Goal: Task Accomplishment & Management: Complete application form

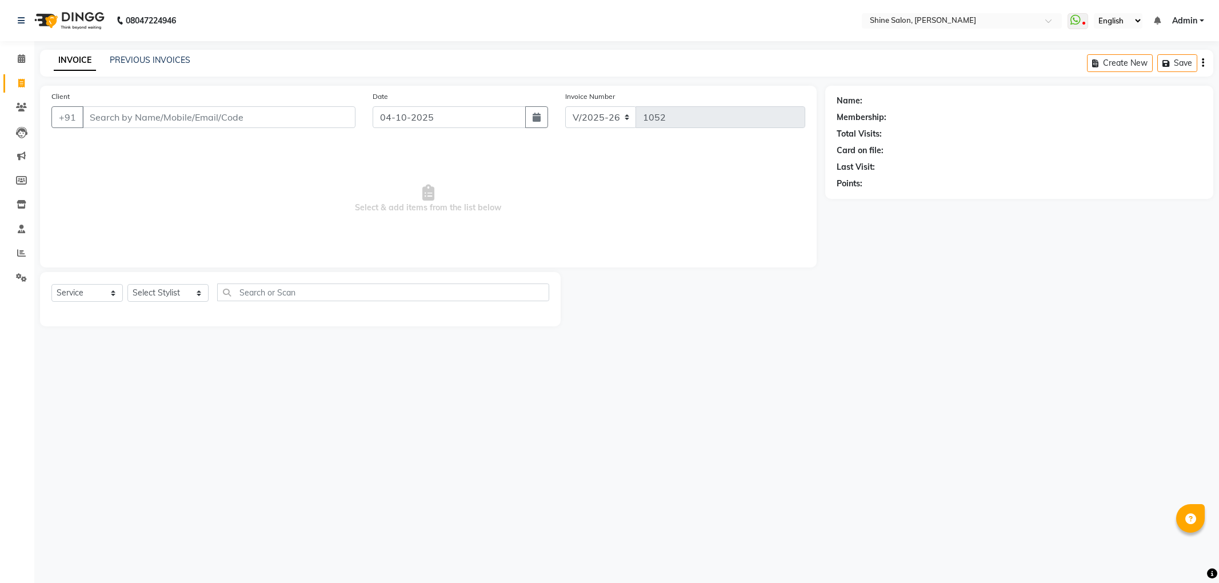
select select "5324"
select select "service"
click at [303, 122] on input "Client" at bounding box center [218, 117] width 273 height 22
type input "7010424552"
click at [346, 115] on span "Add Client" at bounding box center [326, 116] width 45 height 11
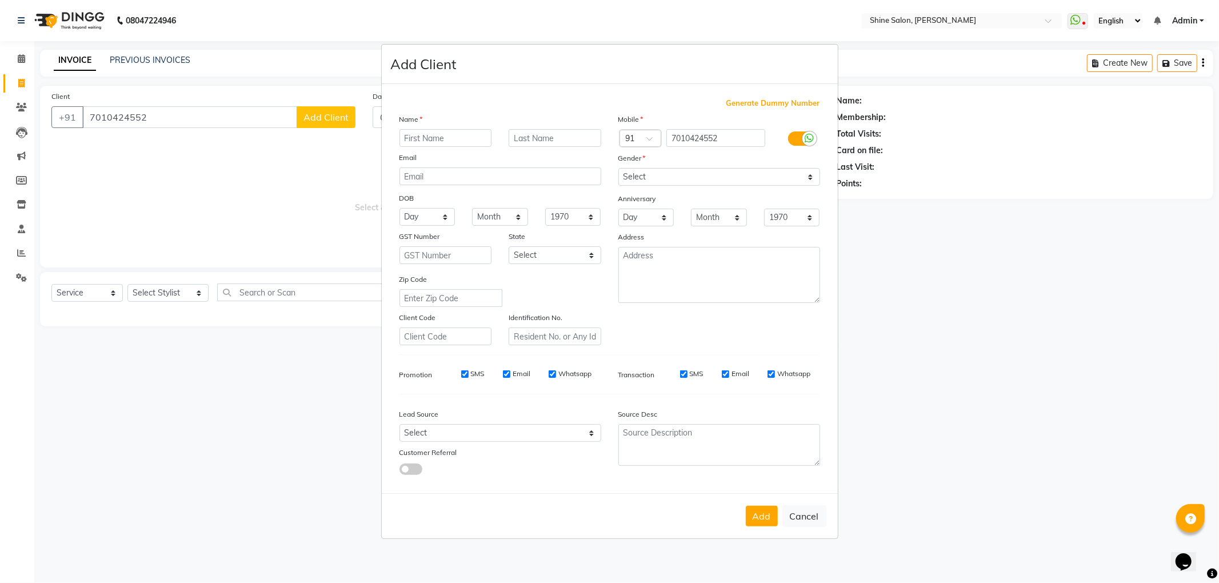
click at [441, 140] on input "text" at bounding box center [446, 138] width 93 height 18
type input "[PERSON_NAME]"
click at [812, 178] on select "Select Male Female Other Prefer Not To Say" at bounding box center [720, 177] width 202 height 18
select select "female"
click at [619, 169] on select "Select Male Female Other Prefer Not To Say" at bounding box center [720, 177] width 202 height 18
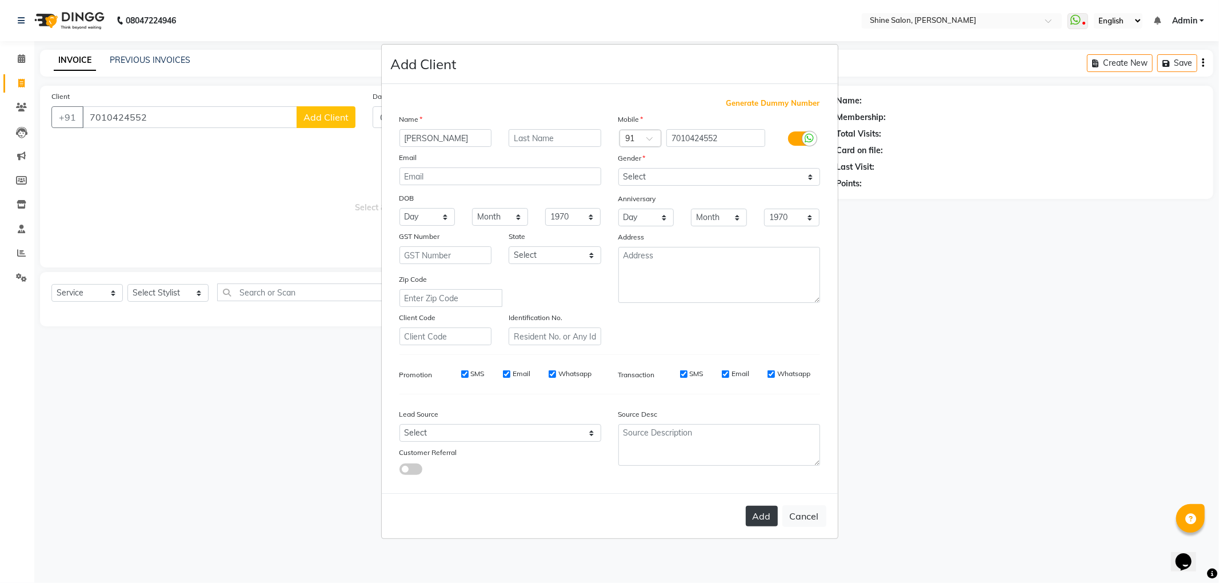
click at [764, 519] on button "Add" at bounding box center [762, 516] width 32 height 21
select select
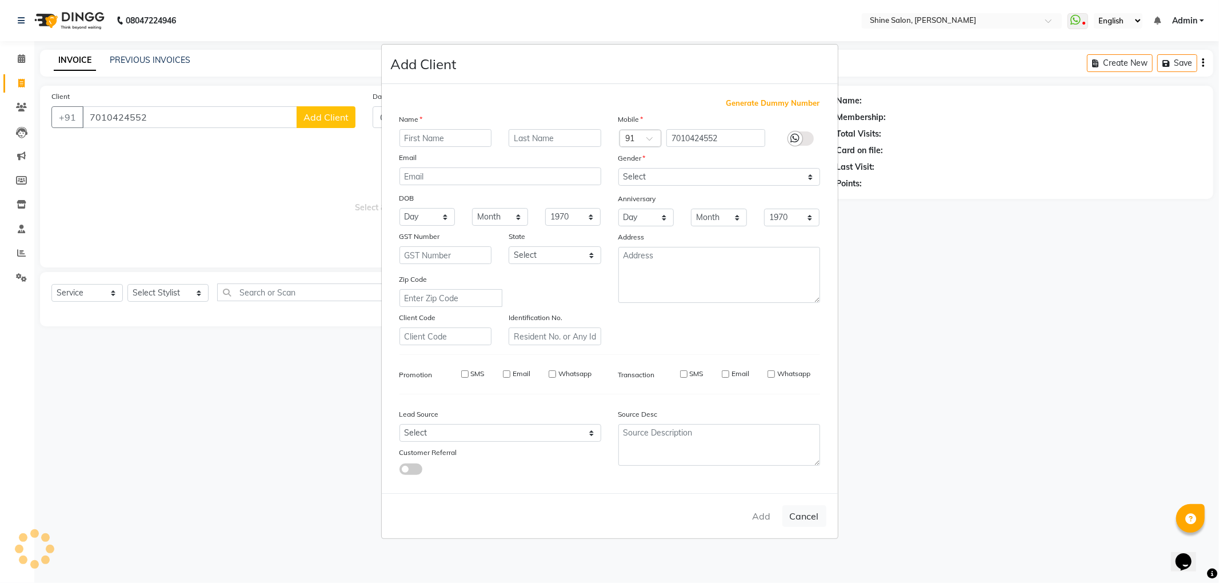
select select
checkbox input "false"
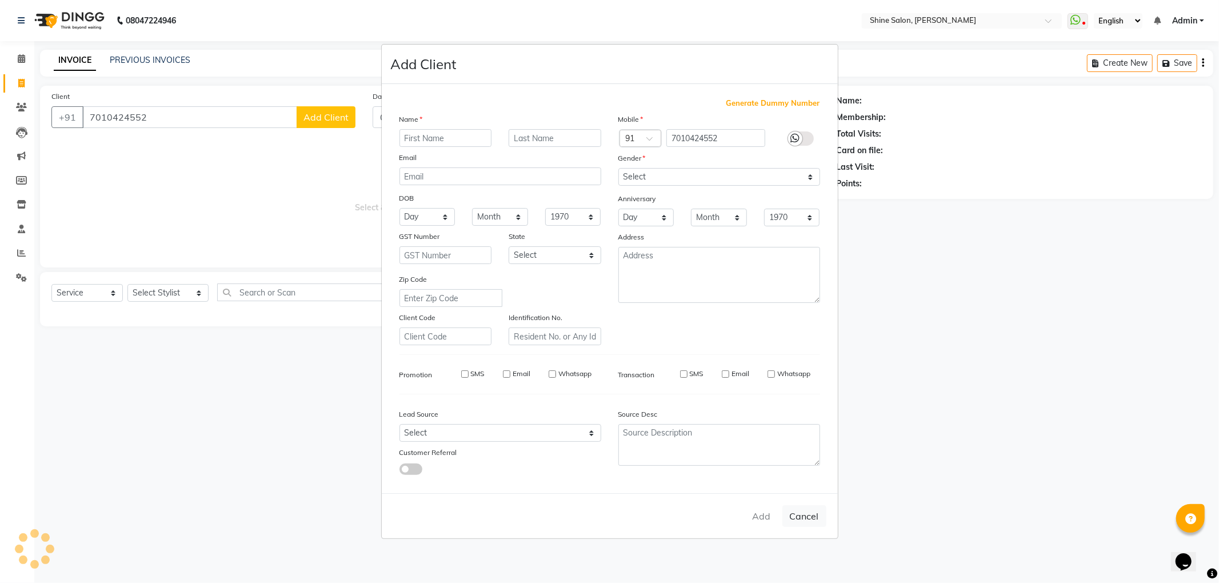
checkbox input "false"
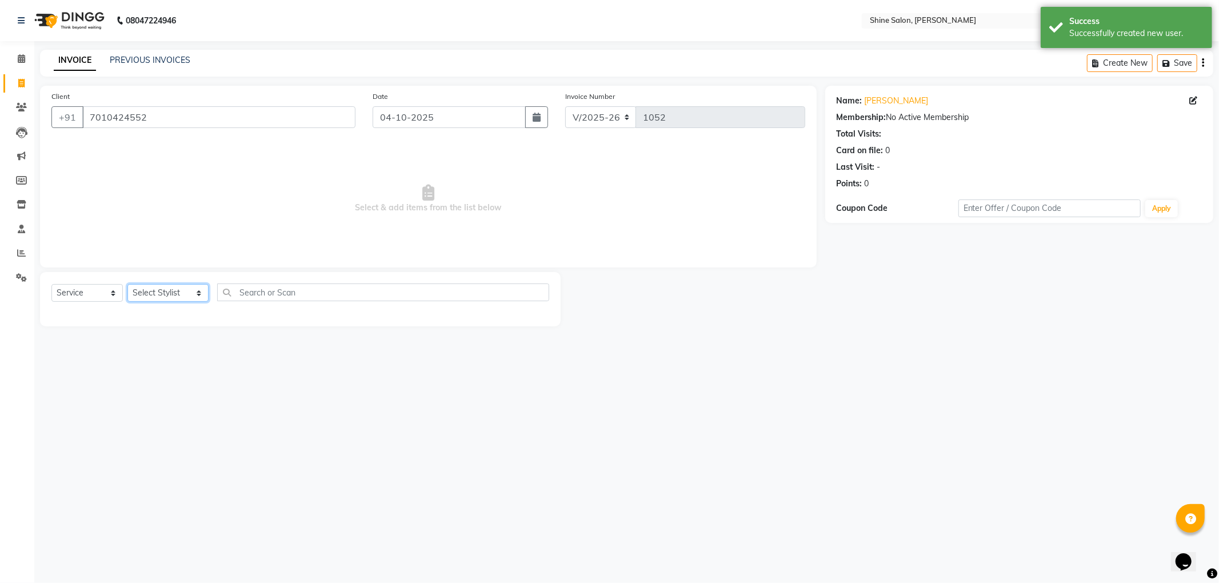
click at [195, 294] on select "Select Stylist LULLU KAMEI Priyanaka USHA[HAIR AND BEAUTY]" at bounding box center [167, 293] width 81 height 18
select select "92598"
click at [127, 284] on select "Select Stylist LULLU KAMEI Priyanaka USHA[HAIR AND BEAUTY]" at bounding box center [167, 293] width 81 height 18
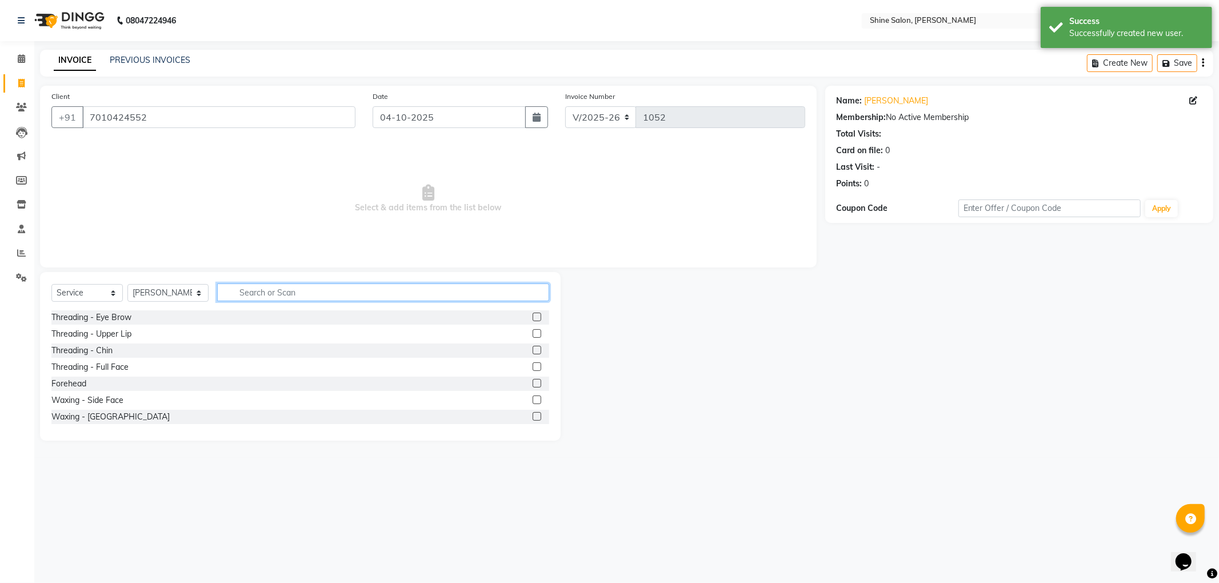
click at [291, 290] on input "text" at bounding box center [383, 293] width 332 height 18
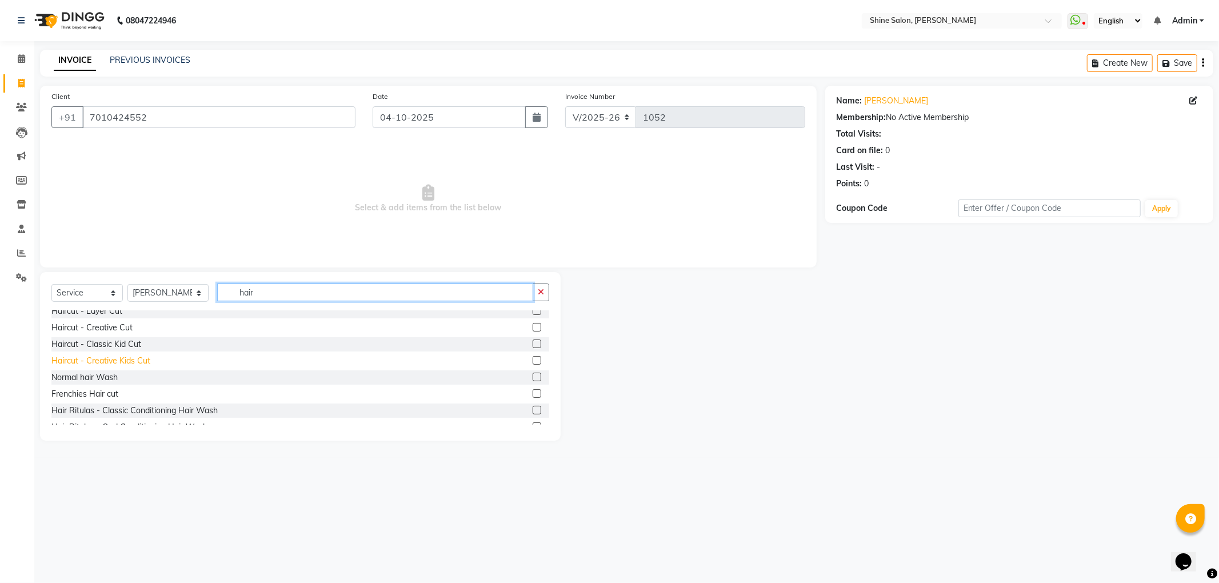
scroll to position [76, 0]
type input "hair"
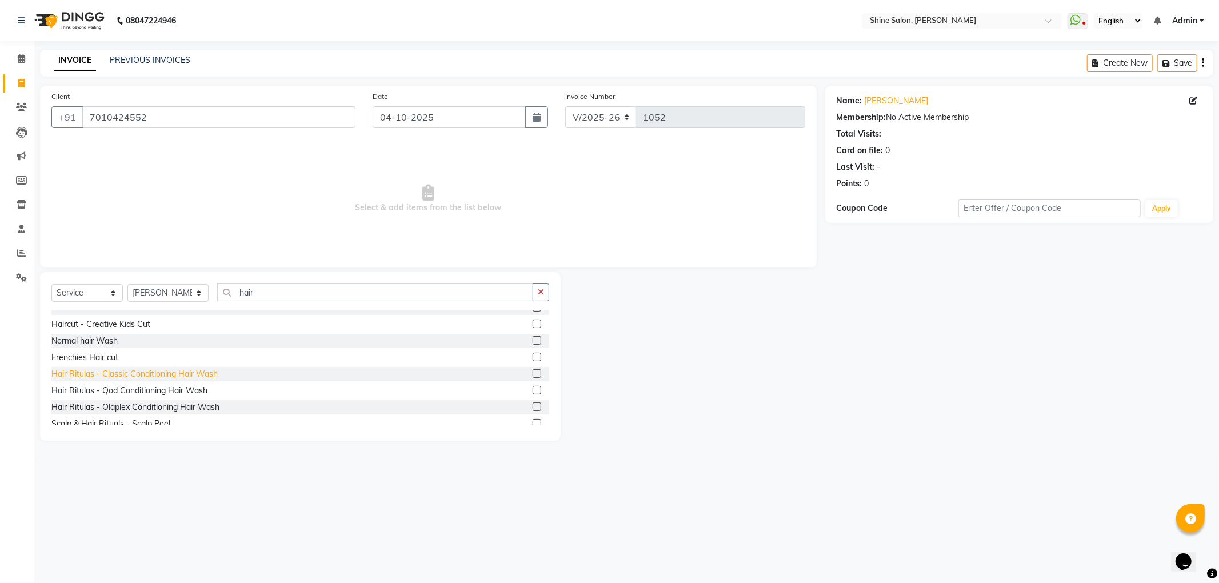
click at [214, 372] on div "Hair Ritulas - Classic Conditioning Hair Wash" at bounding box center [134, 374] width 166 height 12
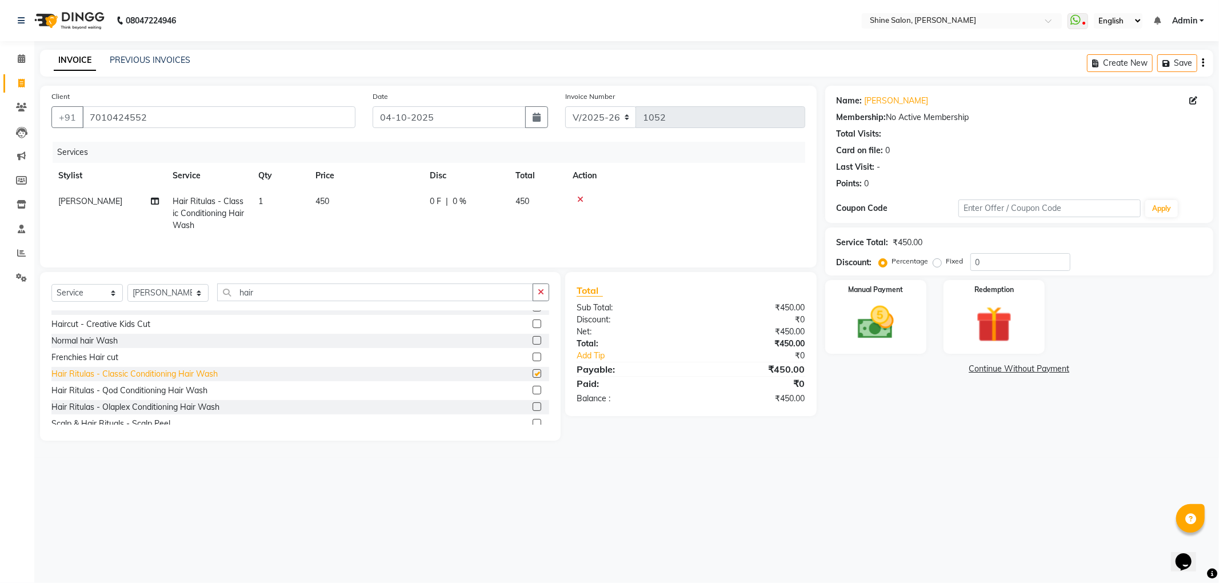
checkbox input "false"
click at [348, 200] on td "450" at bounding box center [366, 214] width 114 height 50
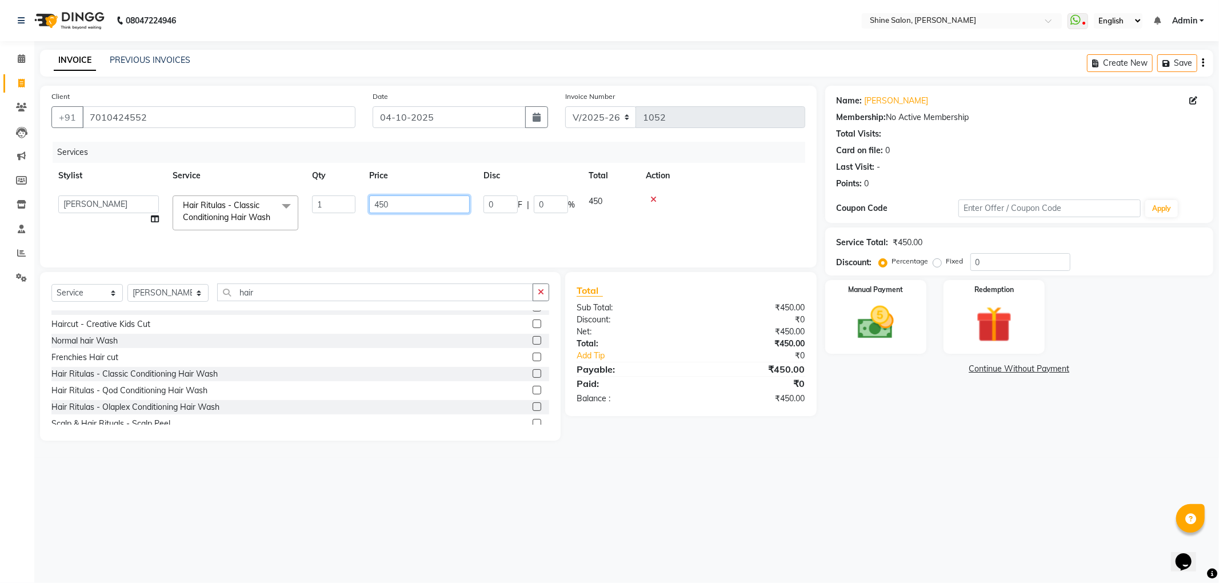
click at [405, 208] on input "450" at bounding box center [419, 205] width 101 height 18
type input "4"
type input "600"
click at [543, 233] on tr "LULLU KAMEI Hair Ritulas - Classic Conditioning Hair Wash 1 600 0 F | 0 % 600" at bounding box center [428, 214] width 754 height 50
click at [877, 330] on img at bounding box center [876, 322] width 61 height 43
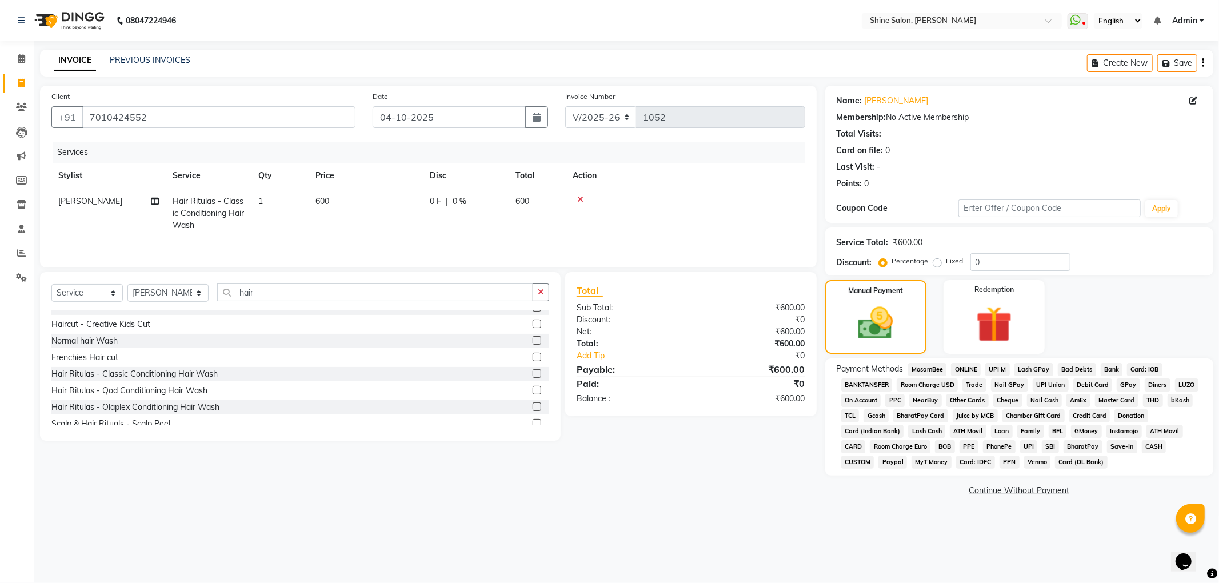
scroll to position [0, 0]
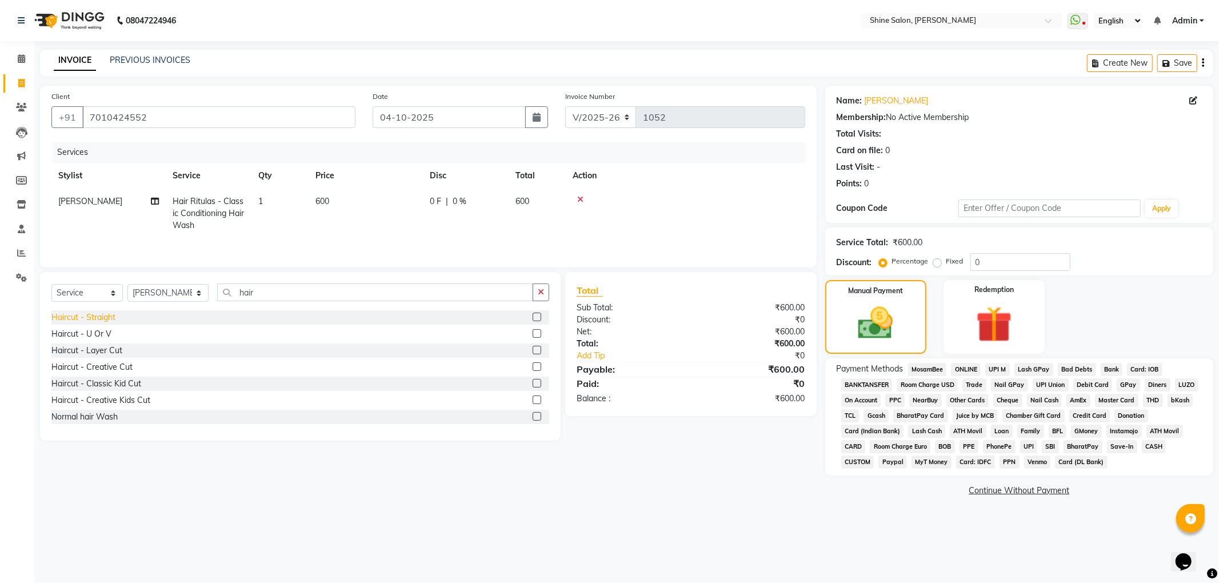
click at [112, 319] on div "Haircut - Straight" at bounding box center [83, 318] width 64 height 12
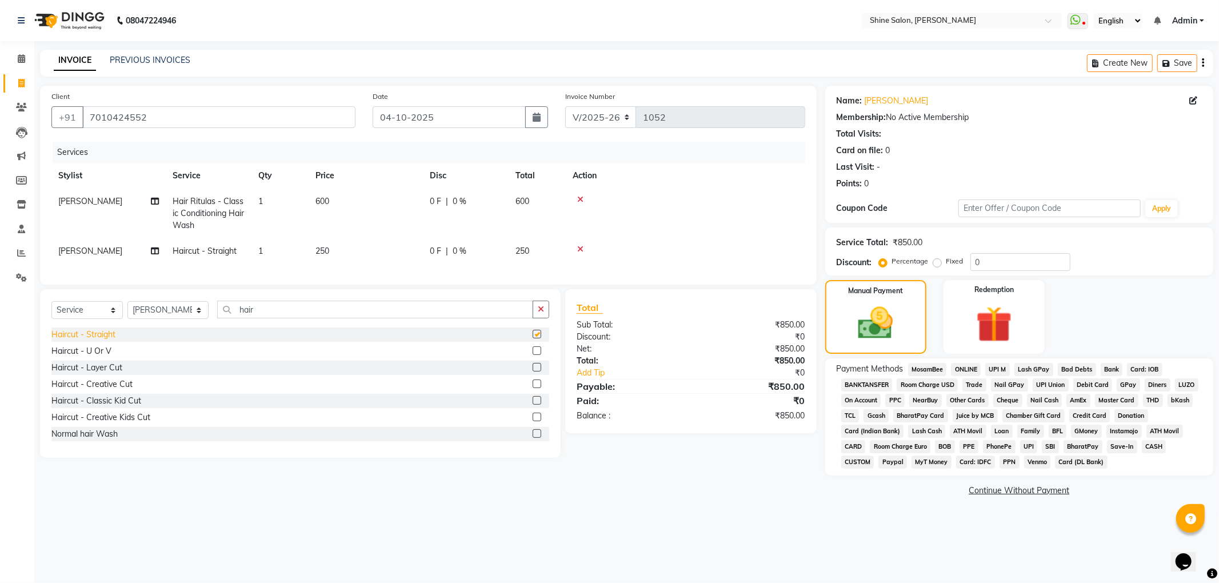
checkbox input "false"
click at [318, 250] on span "250" at bounding box center [323, 251] width 14 height 10
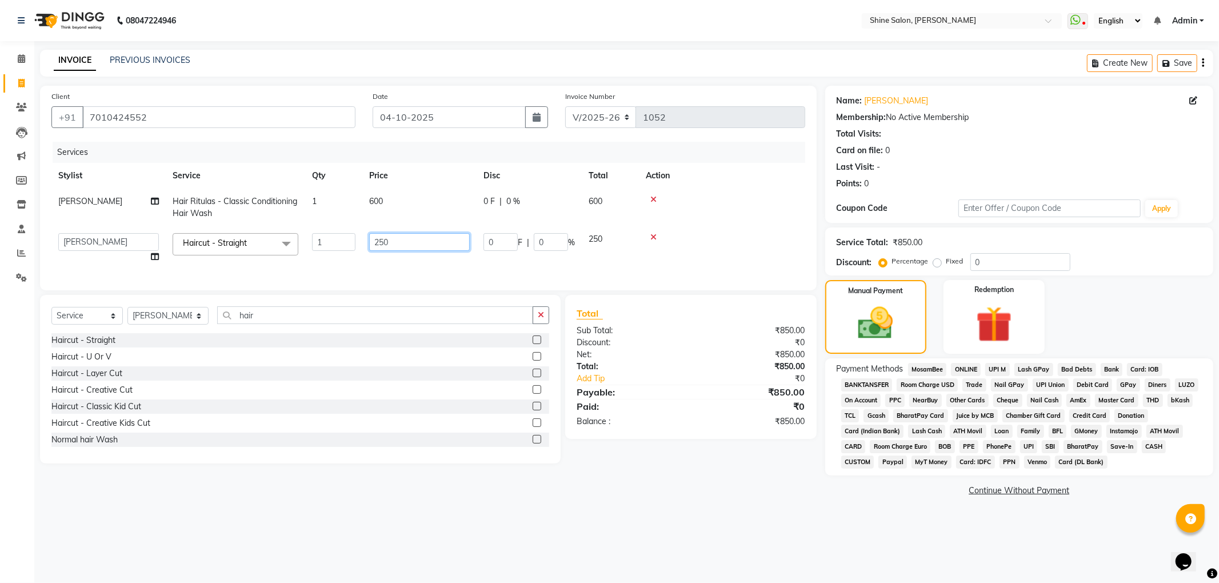
click at [378, 241] on input "250" at bounding box center [419, 242] width 101 height 18
type input "350"
click at [689, 213] on td at bounding box center [722, 208] width 166 height 38
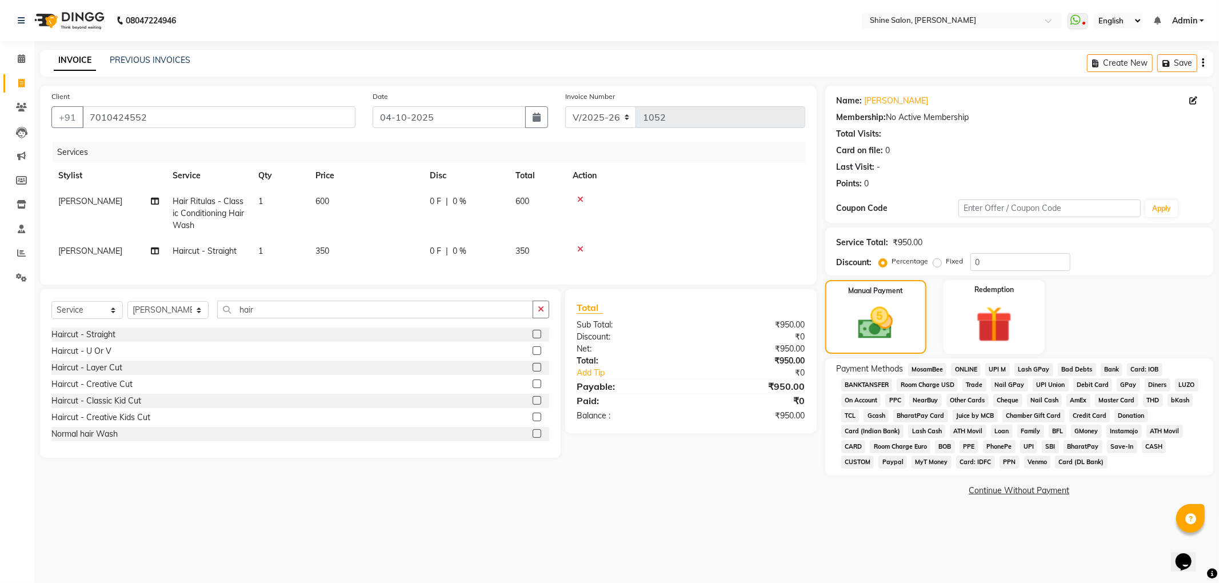
click at [1130, 382] on span "GPay" at bounding box center [1128, 384] width 23 height 13
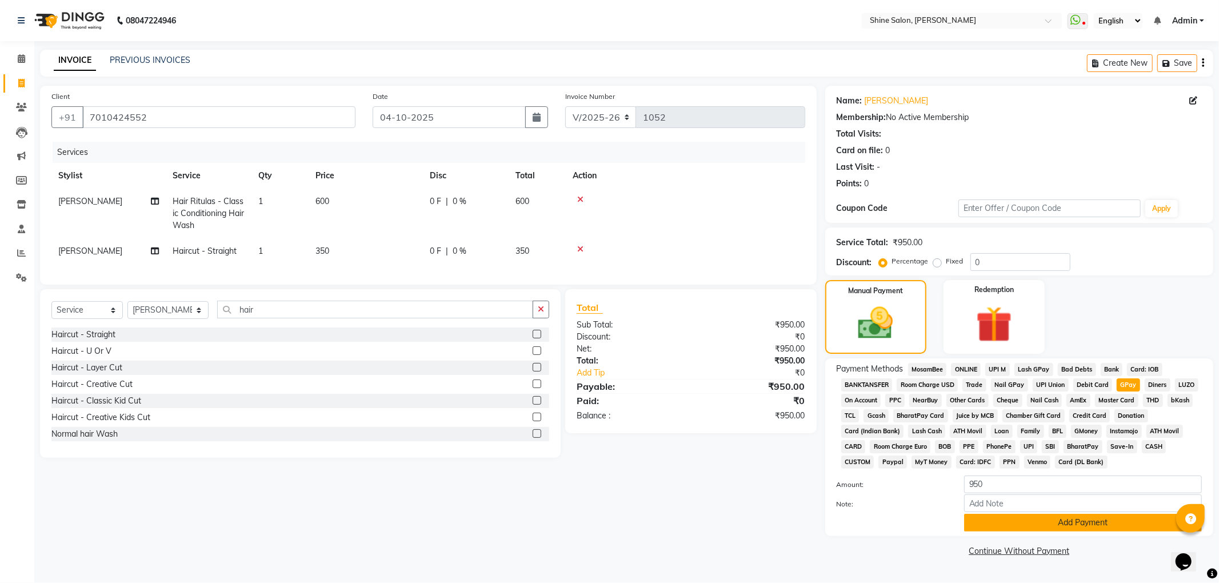
click at [1095, 525] on button "Add Payment" at bounding box center [1083, 523] width 238 height 18
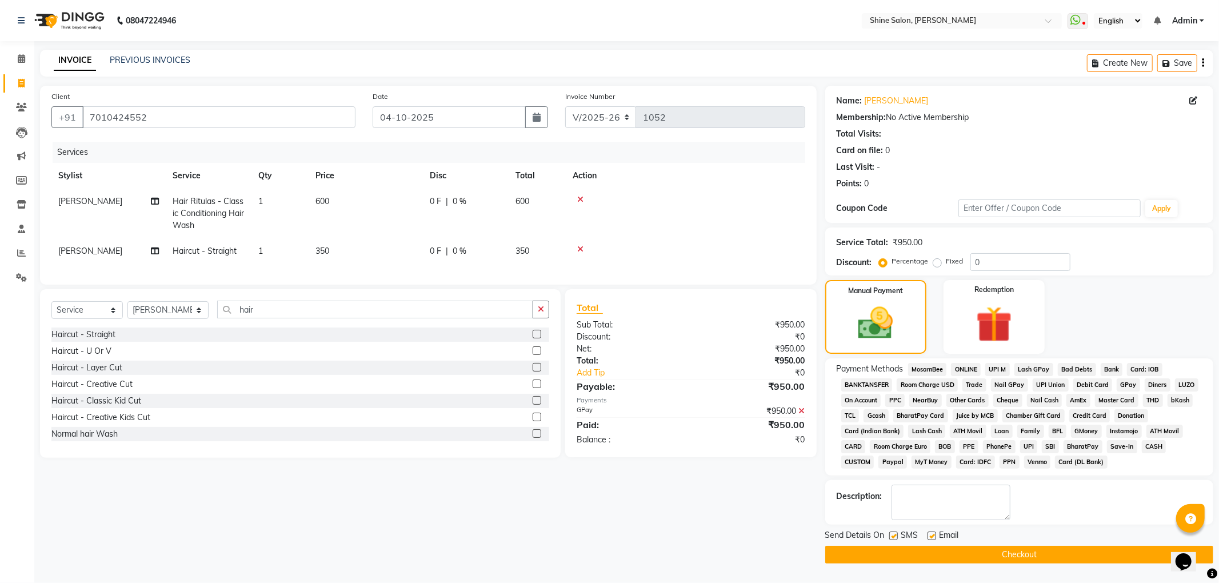
click at [1055, 552] on button "Checkout" at bounding box center [1020, 555] width 388 height 18
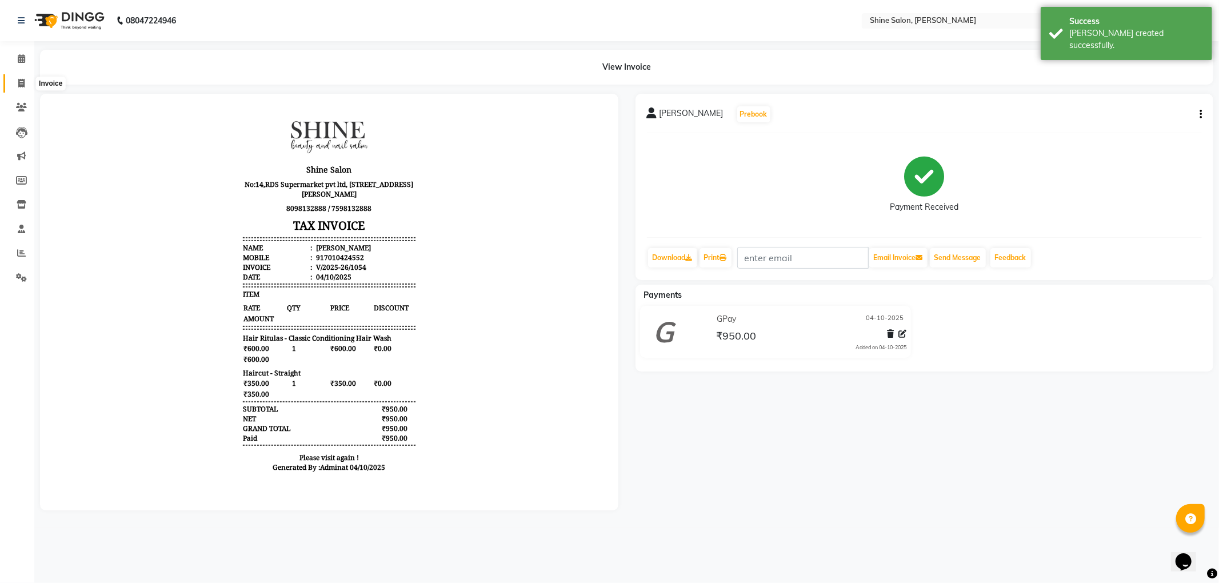
click at [19, 83] on icon at bounding box center [21, 83] width 6 height 9
select select "service"
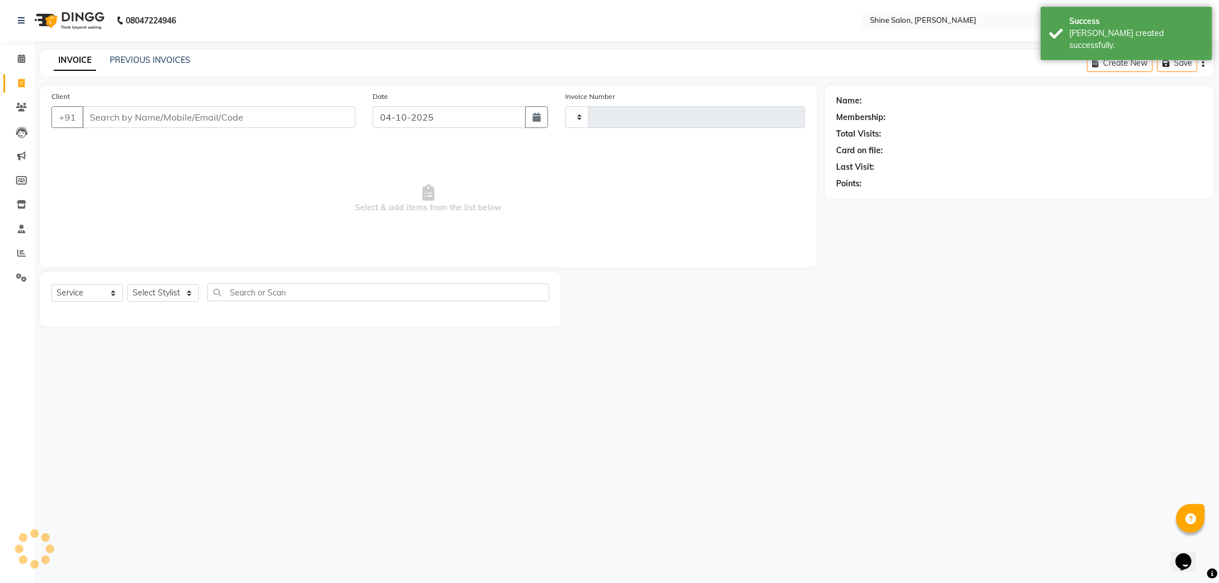
type input "1055"
select select "5324"
click at [179, 296] on select "Select Stylist LULLU KAMEI Priyanaka USHA[HAIR AND BEAUTY]" at bounding box center [167, 293] width 81 height 18
select select "92598"
click at [127, 284] on select "Select Stylist LULLU KAMEI Priyanaka USHA[HAIR AND BEAUTY]" at bounding box center [167, 293] width 81 height 18
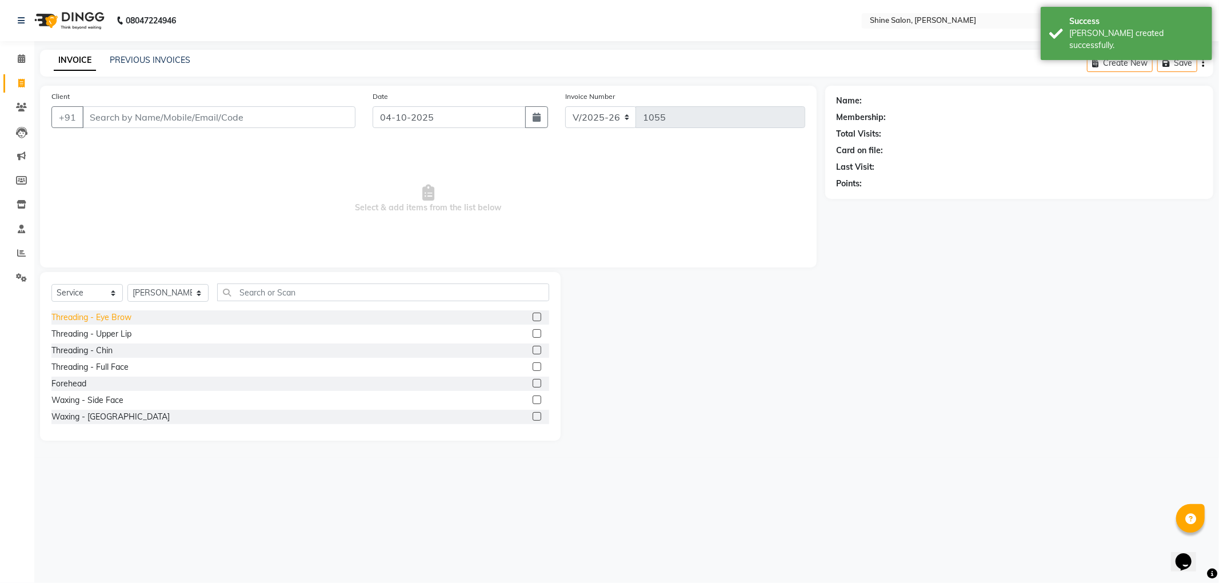
click at [131, 316] on div "Threading - Eye Brow" at bounding box center [91, 318] width 80 height 12
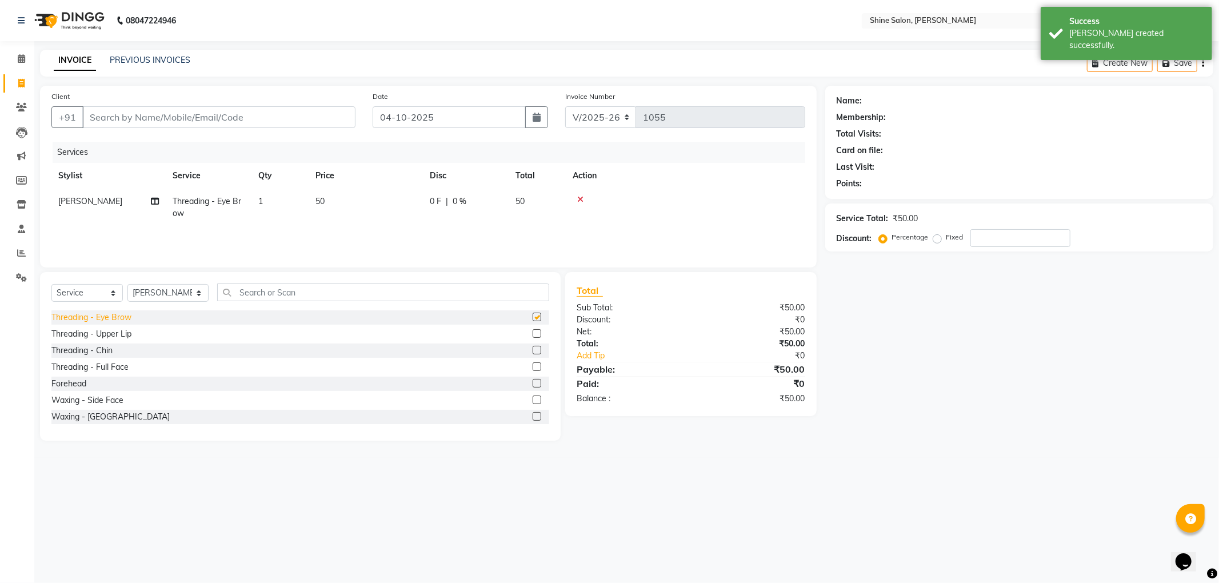
checkbox input "false"
click at [243, 115] on input "Client" at bounding box center [218, 117] width 273 height 22
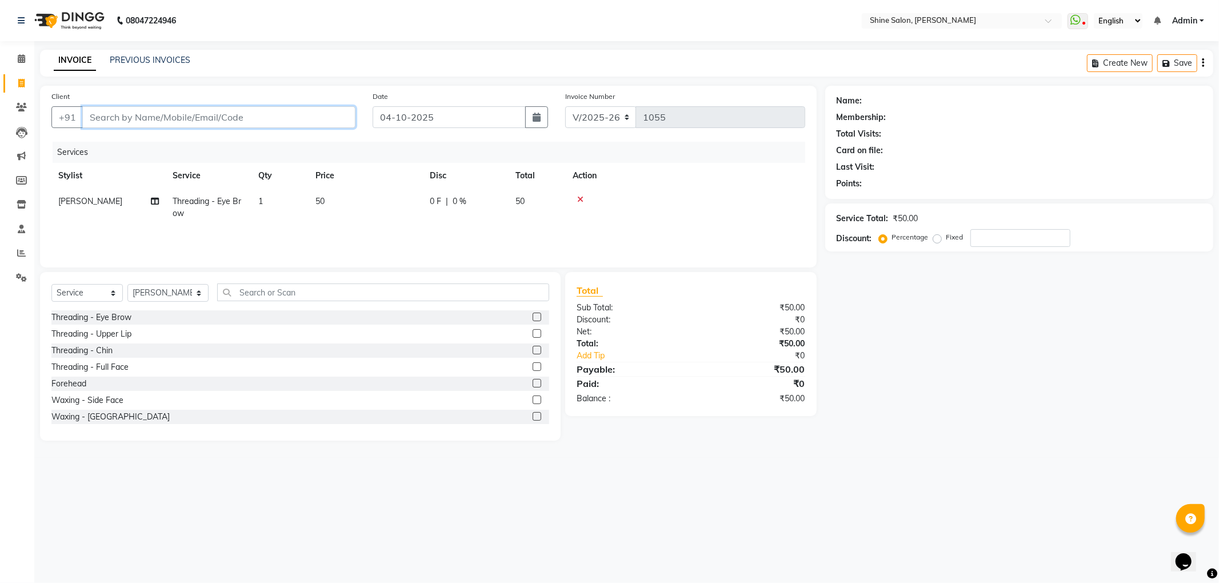
type input "7"
type input "0"
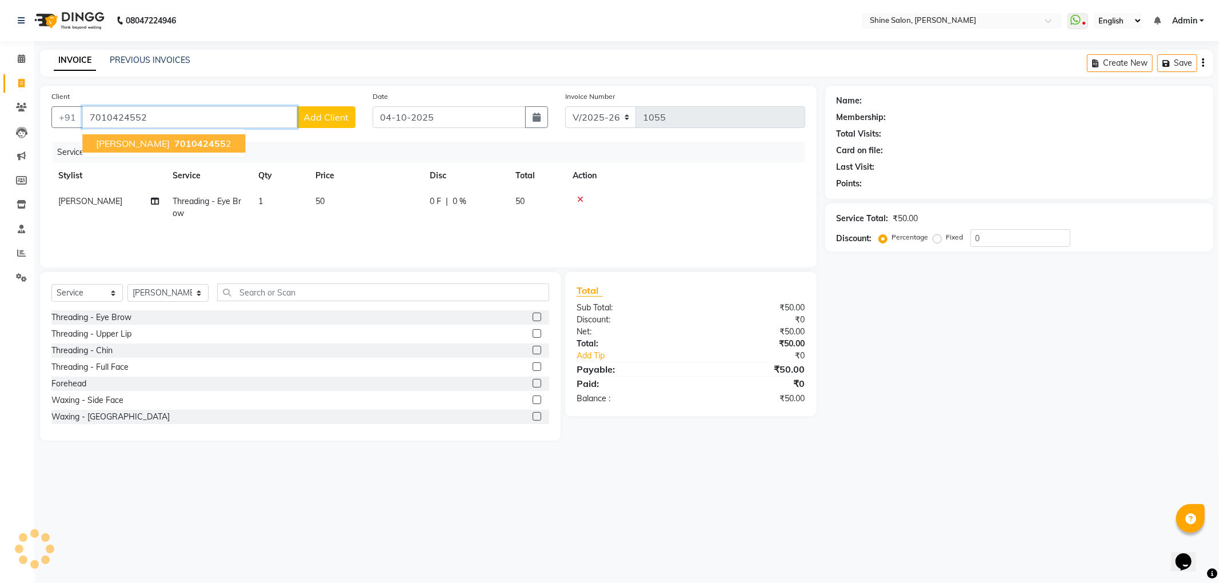
type input "7010424552"
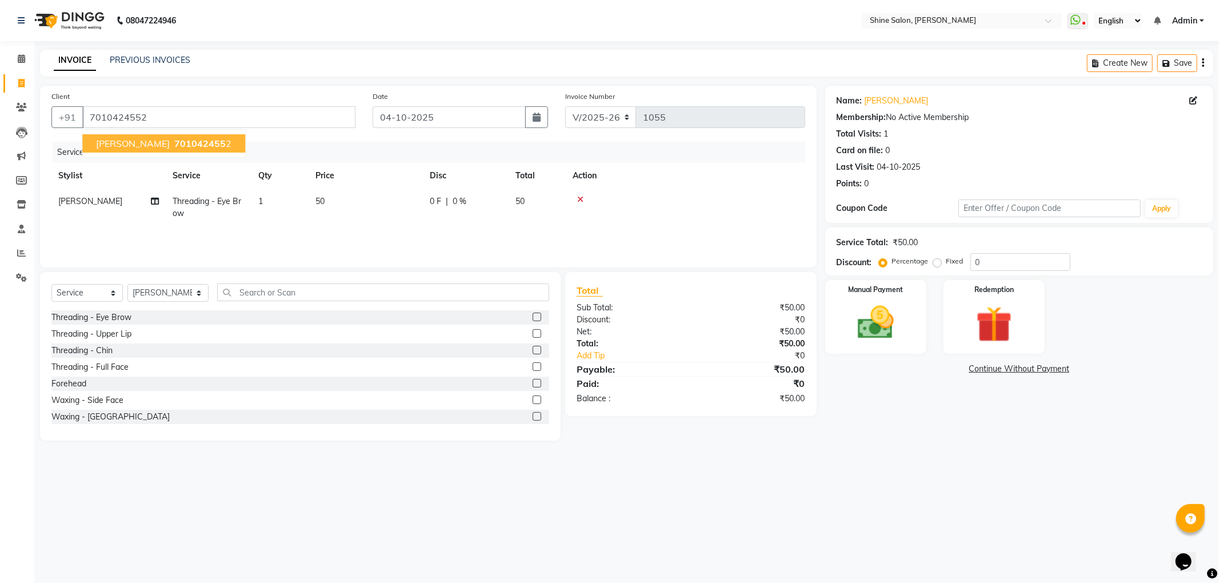
click at [185, 149] on span "701042455" at bounding box center [199, 143] width 51 height 11
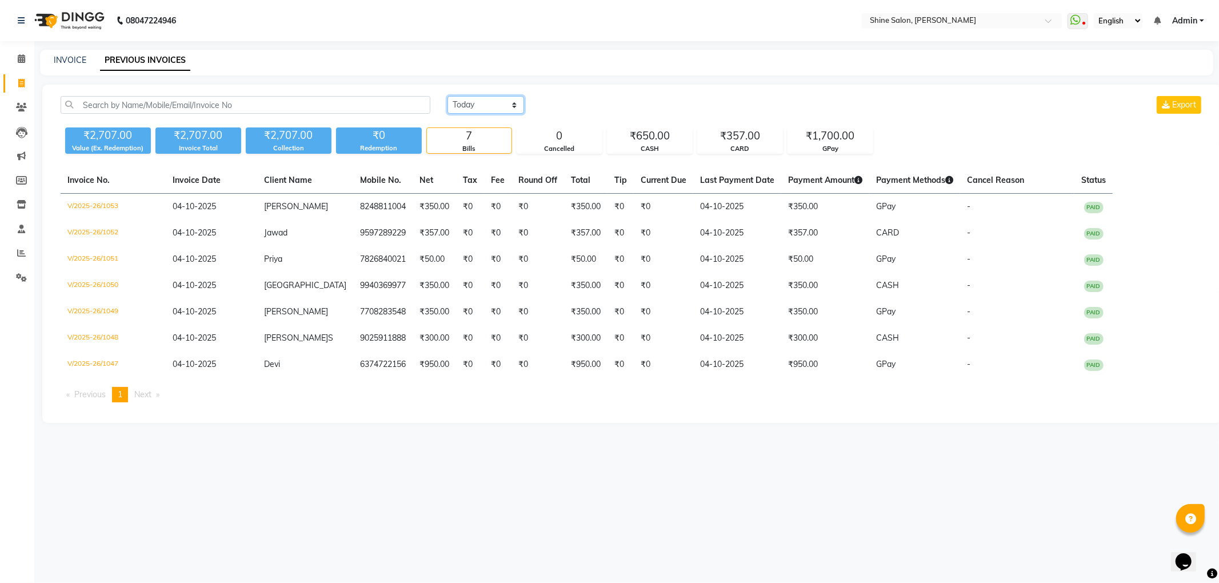
click at [511, 105] on select "Today Yesterday Custom Range" at bounding box center [486, 105] width 77 height 18
click at [448, 96] on select "Today Yesterday Custom Range" at bounding box center [486, 105] width 77 height 18
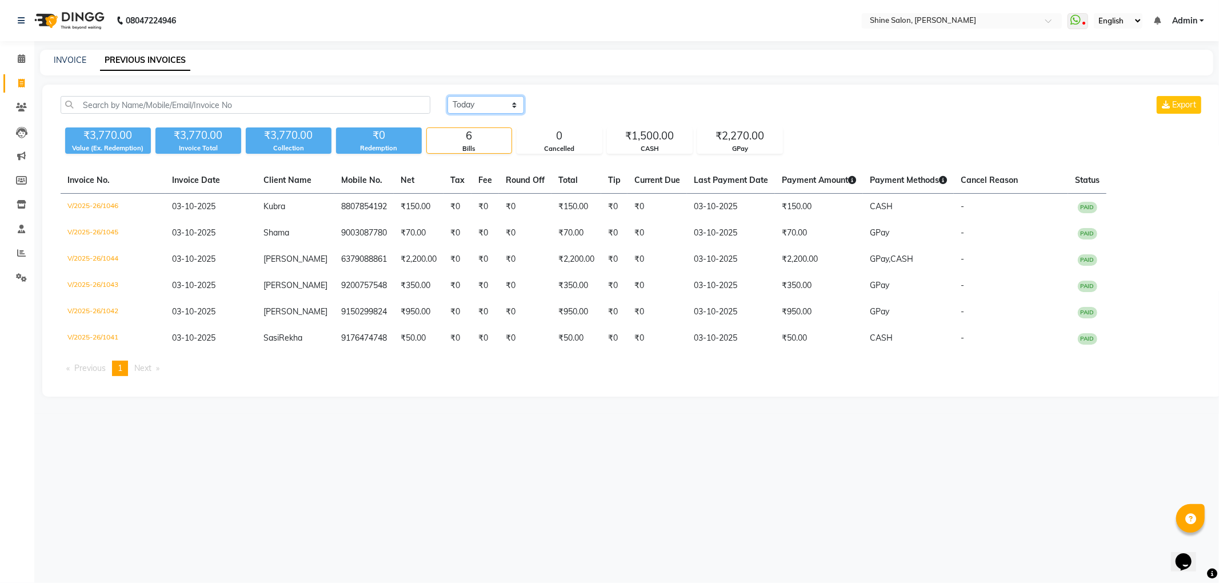
click at [511, 107] on select "Today Yesterday Custom Range" at bounding box center [486, 105] width 77 height 18
select select "today"
click at [448, 96] on select "Today Yesterday Custom Range" at bounding box center [486, 105] width 77 height 18
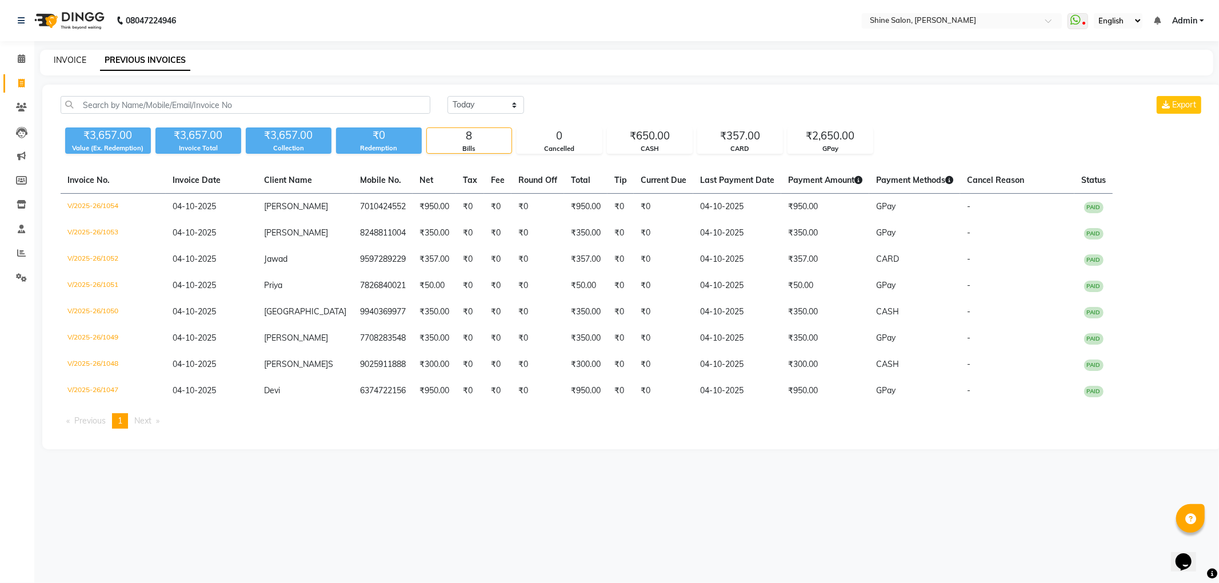
click at [70, 58] on link "INVOICE" at bounding box center [70, 60] width 33 height 10
select select "service"
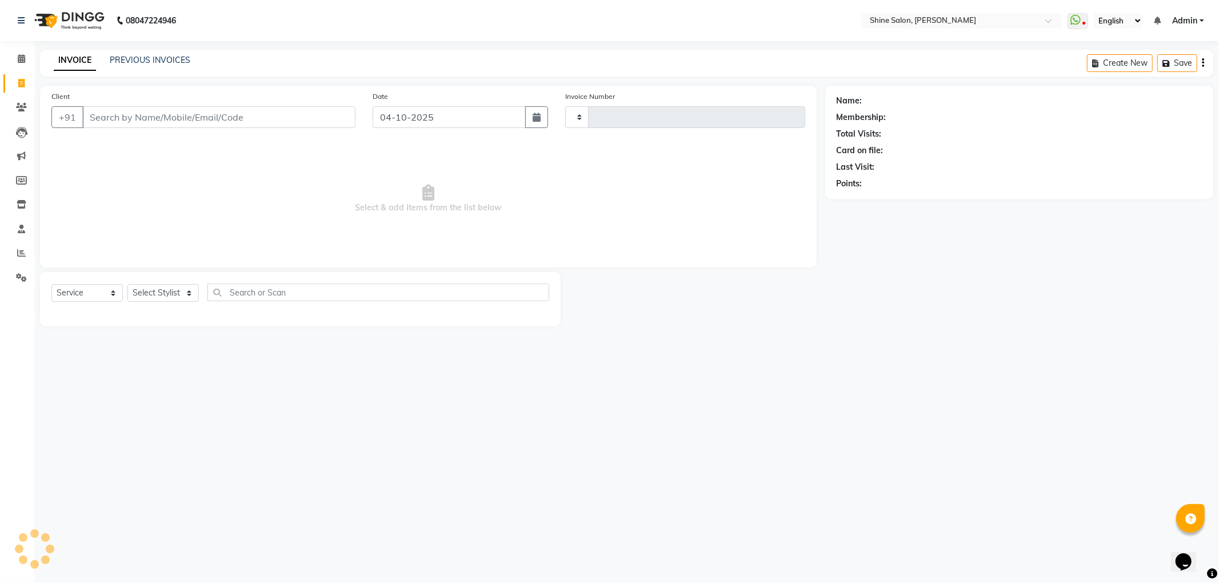
type input "1055"
select select "5324"
click at [293, 119] on input "Client" at bounding box center [218, 117] width 273 height 22
click at [177, 295] on select "Select Stylist LULLU KAMEI Priyanaka USHA[HAIR AND BEAUTY]" at bounding box center [167, 293] width 81 height 18
select select "92598"
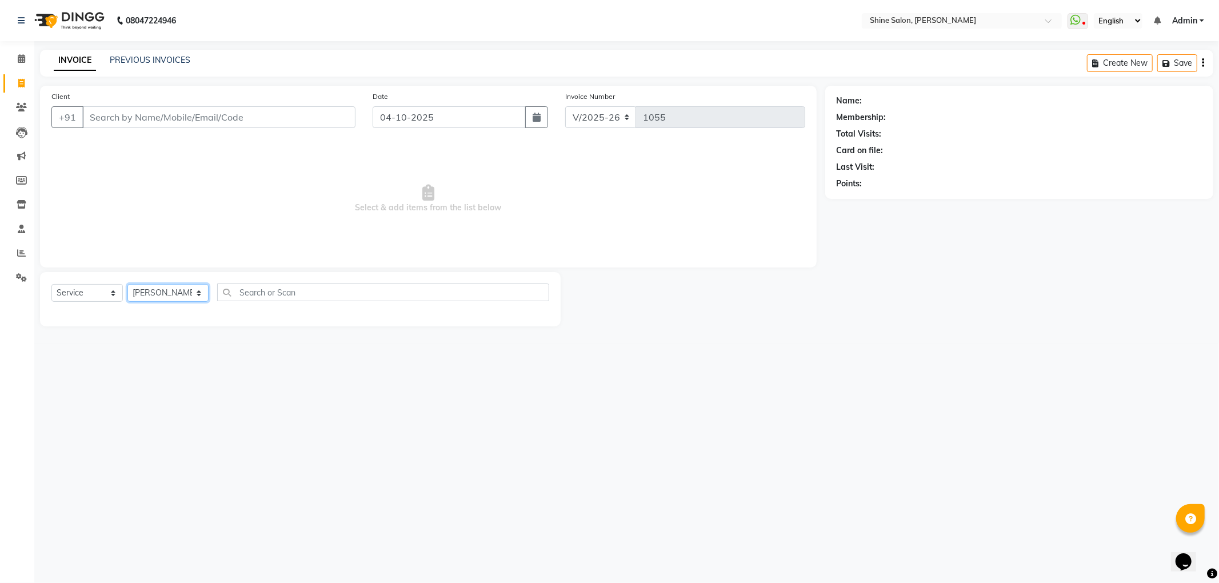
click at [127, 284] on select "Select Stylist LULLU KAMEI Priyanaka USHA[HAIR AND BEAUTY]" at bounding box center [167, 293] width 81 height 18
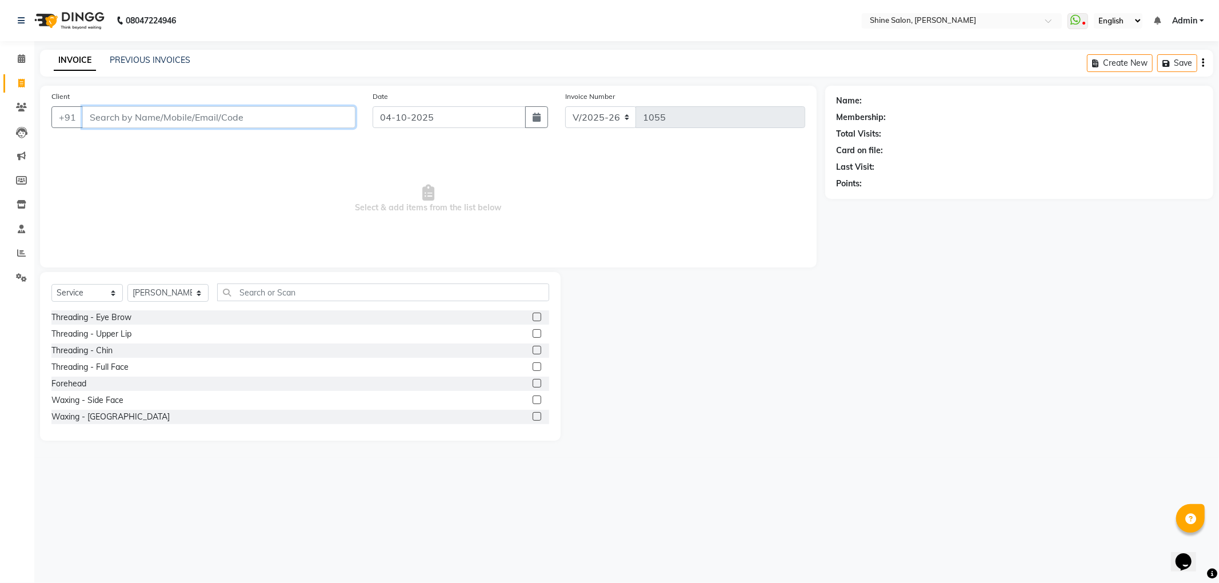
click at [248, 117] on input "Client" at bounding box center [218, 117] width 273 height 22
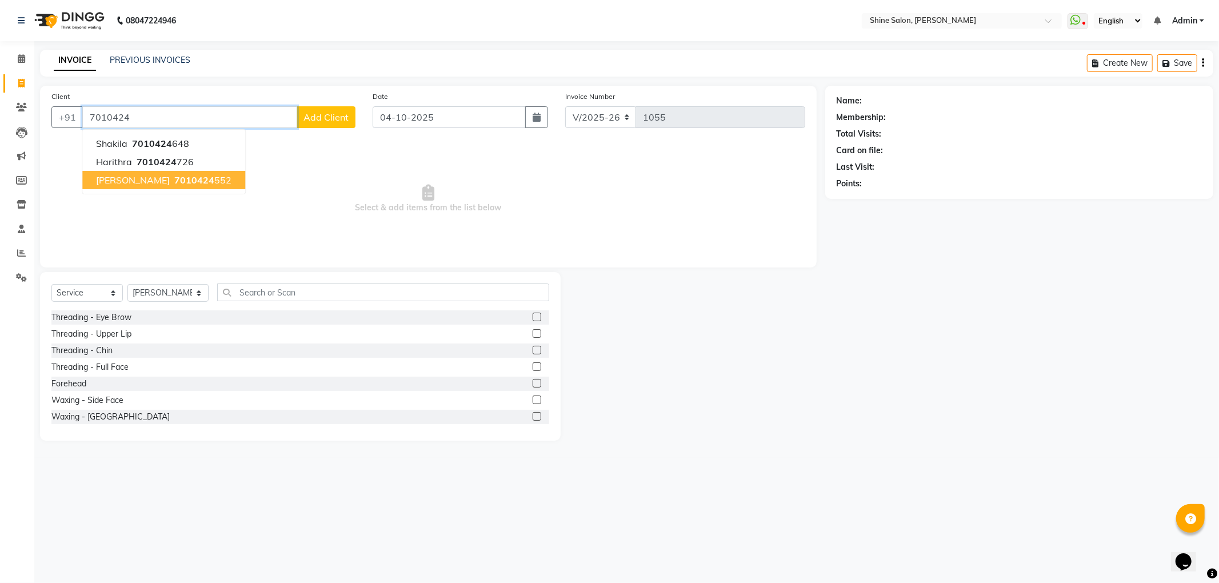
click at [118, 180] on span "[PERSON_NAME]" at bounding box center [133, 179] width 74 height 11
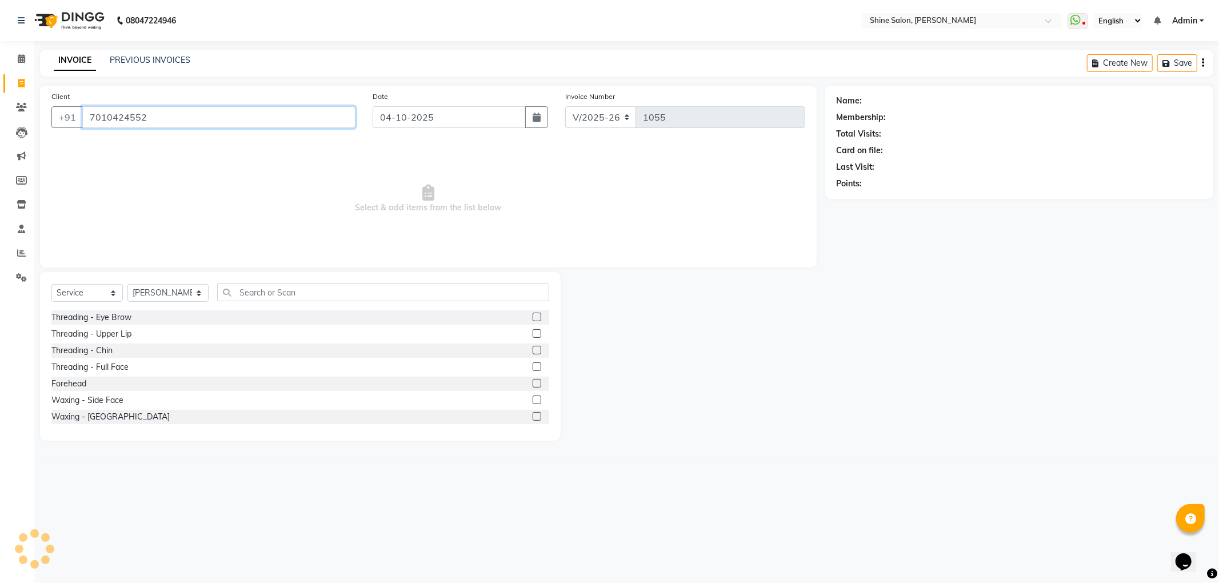
type input "7010424552"
click at [99, 316] on div "Threading - Eye Brow" at bounding box center [91, 318] width 80 height 12
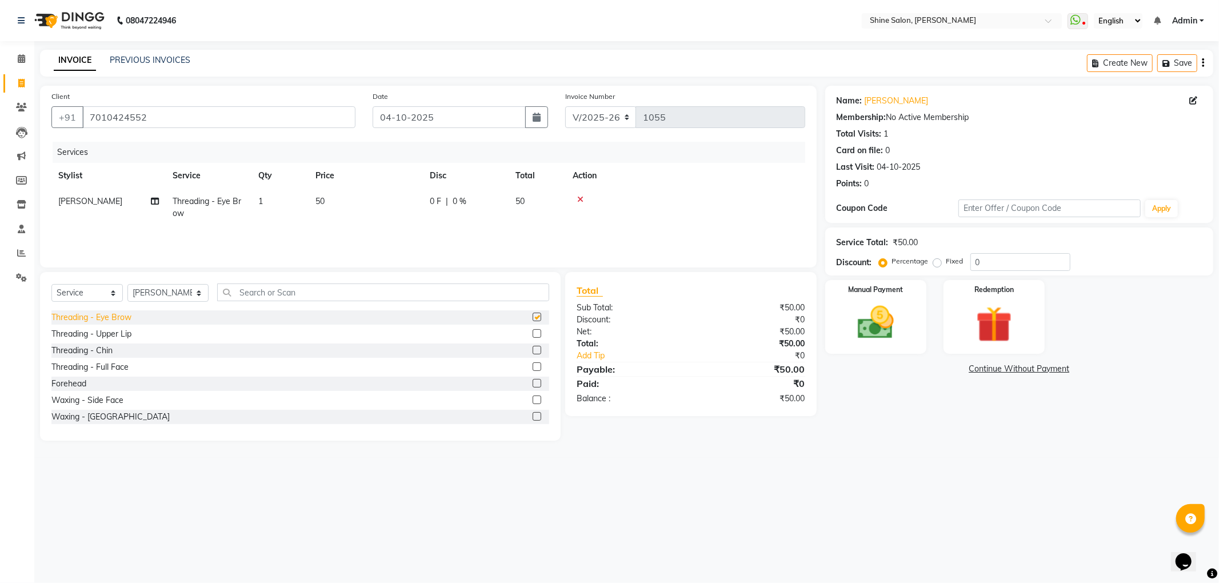
checkbox input "false"
click at [891, 333] on img at bounding box center [876, 322] width 61 height 43
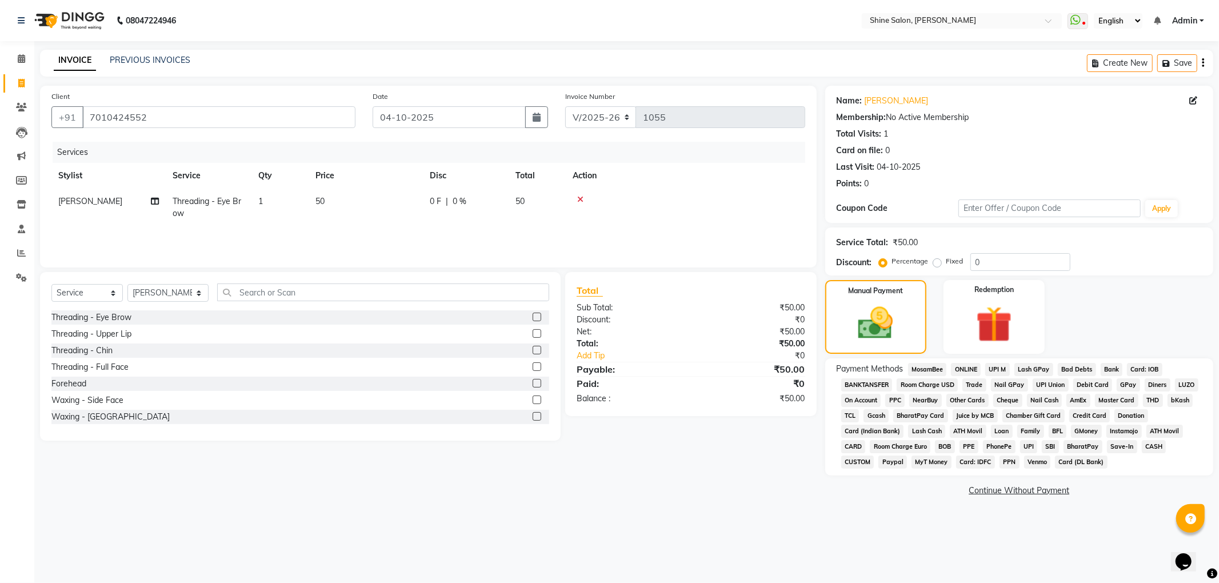
click at [1127, 382] on span "GPay" at bounding box center [1128, 384] width 23 height 13
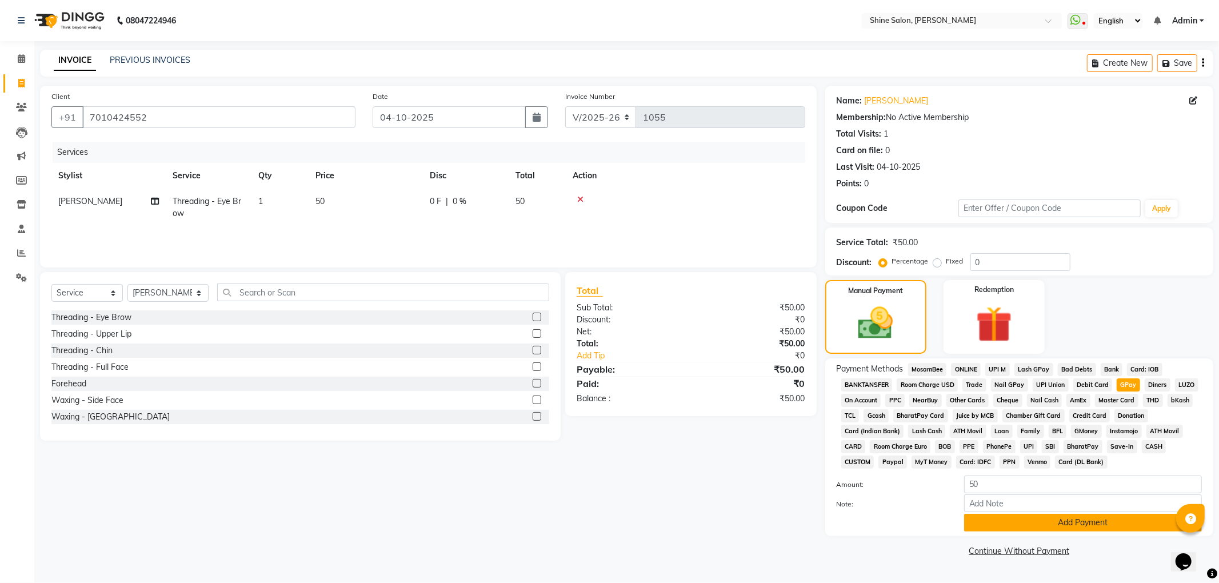
click at [1085, 520] on button "Add Payment" at bounding box center [1083, 523] width 238 height 18
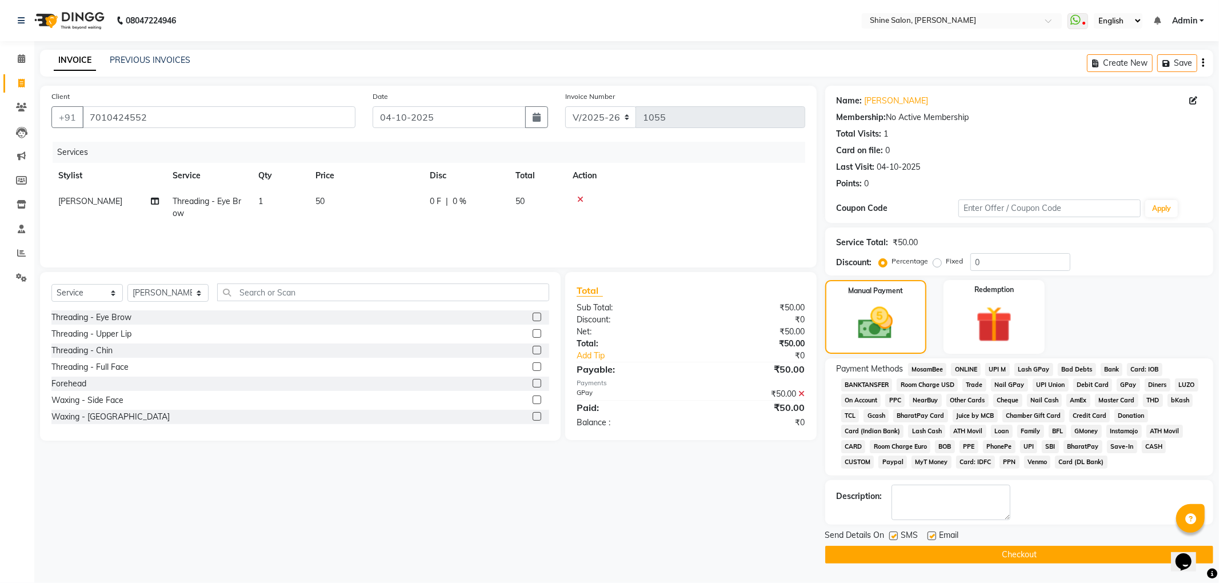
click at [1053, 552] on button "Checkout" at bounding box center [1020, 555] width 388 height 18
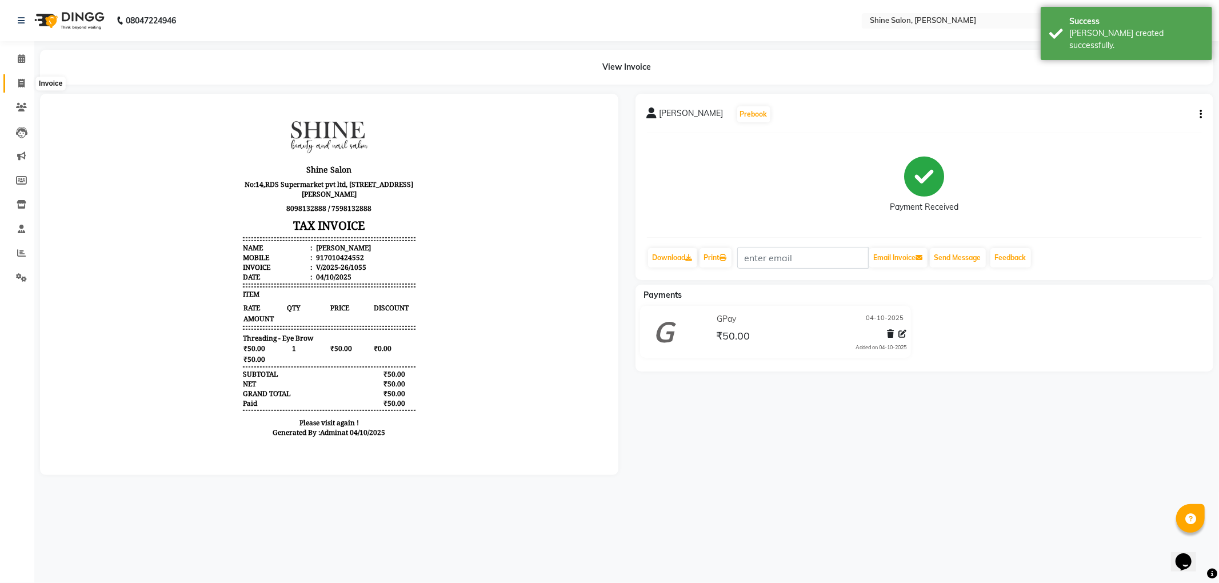
click at [23, 81] on icon at bounding box center [21, 83] width 6 height 9
select select "service"
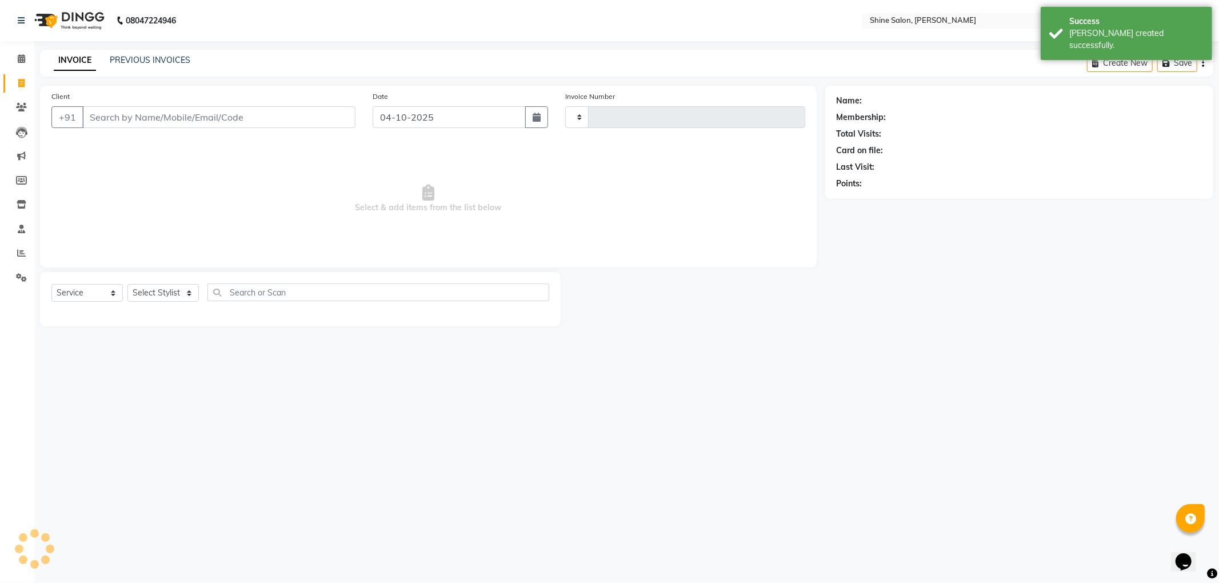
type input "1056"
select select "5324"
click at [172, 114] on input "Client" at bounding box center [218, 117] width 273 height 22
click at [169, 120] on input "Client" at bounding box center [218, 117] width 273 height 22
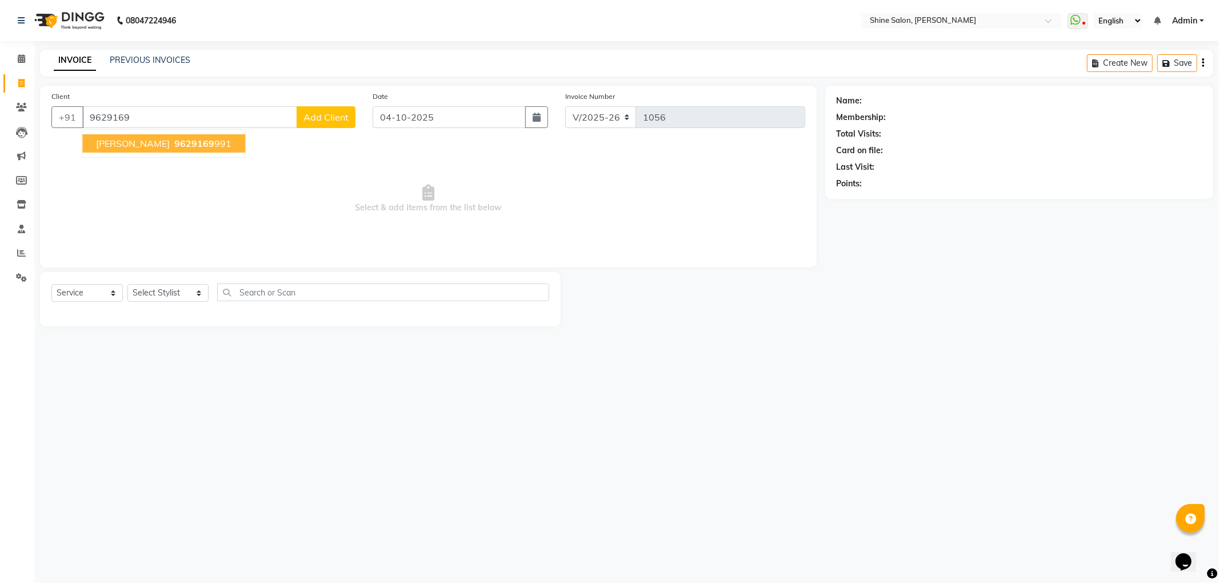
click at [174, 143] on span "9629169" at bounding box center [194, 143] width 40 height 11
type input "9629169991"
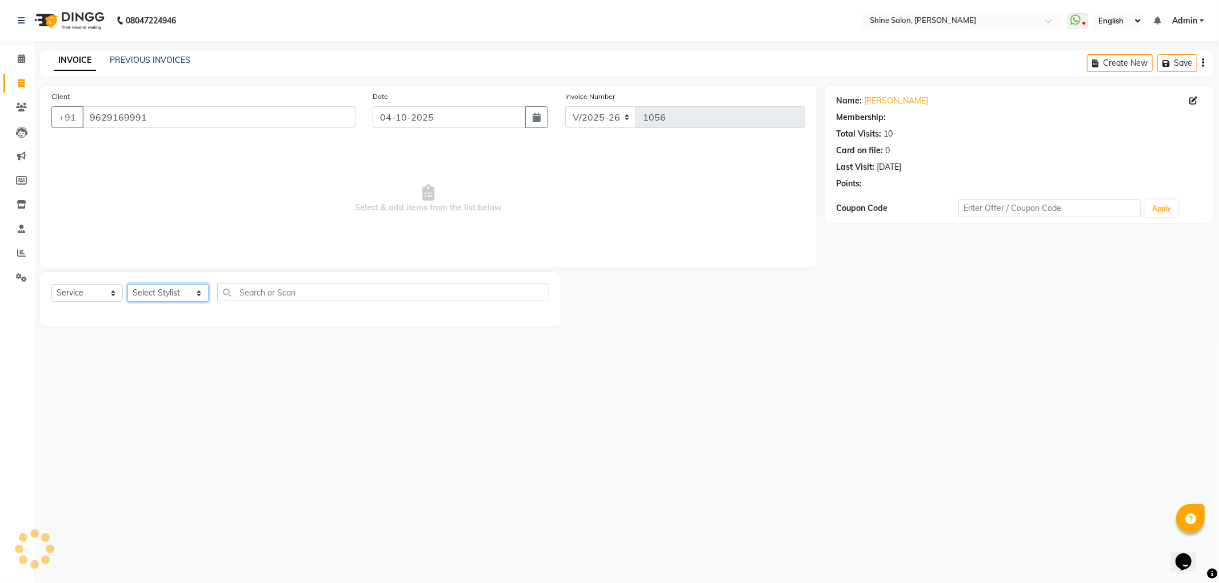
click at [164, 296] on select "Select Stylist LULLU KAMEI Priyanaka USHA[HAIR AND BEAUTY]" at bounding box center [167, 293] width 81 height 18
select select "35837"
click at [127, 284] on select "Select Stylist LULLU KAMEI Priyanaka USHA[HAIR AND BEAUTY]" at bounding box center [167, 293] width 81 height 18
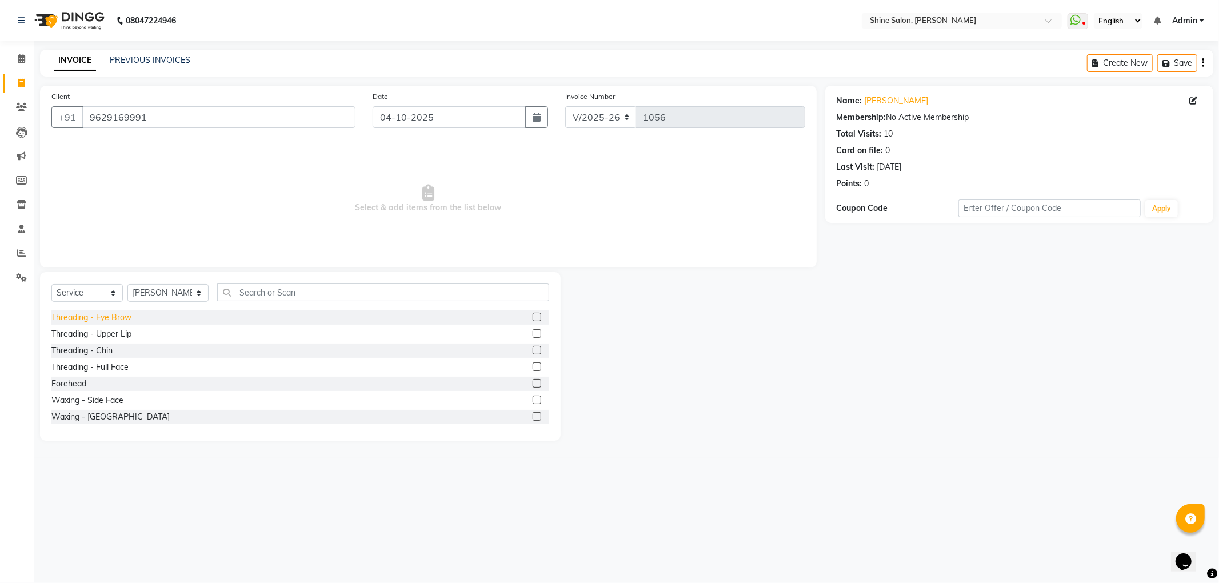
click at [119, 313] on div "Threading - Eye Brow" at bounding box center [91, 318] width 80 height 12
checkbox input "false"
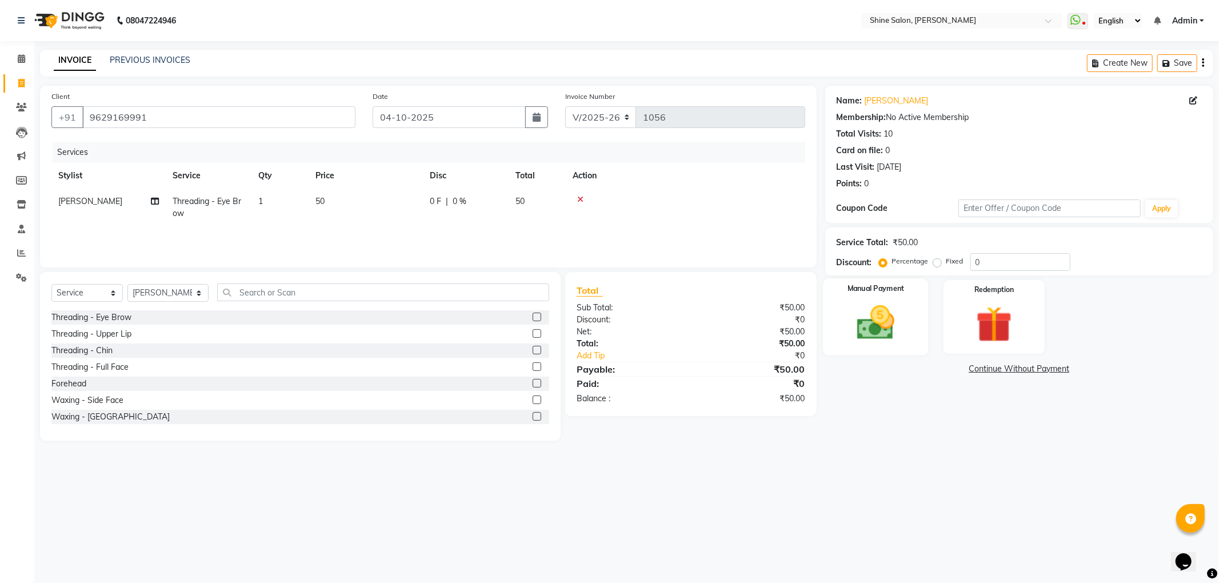
click at [880, 325] on img at bounding box center [876, 322] width 61 height 43
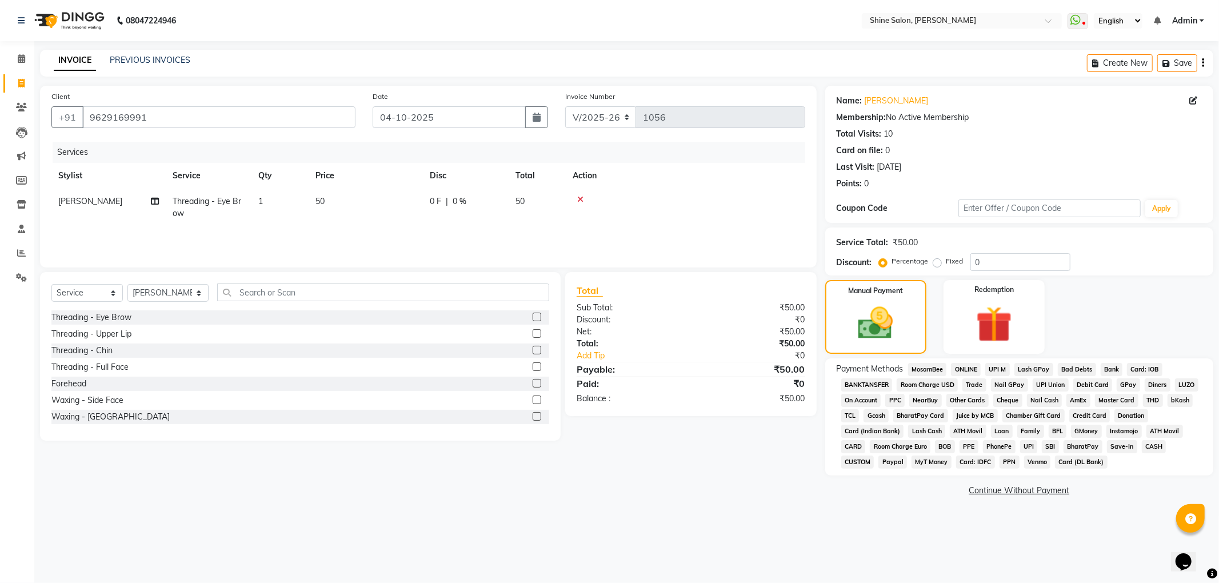
click at [1151, 445] on span "CASH" at bounding box center [1154, 446] width 25 height 13
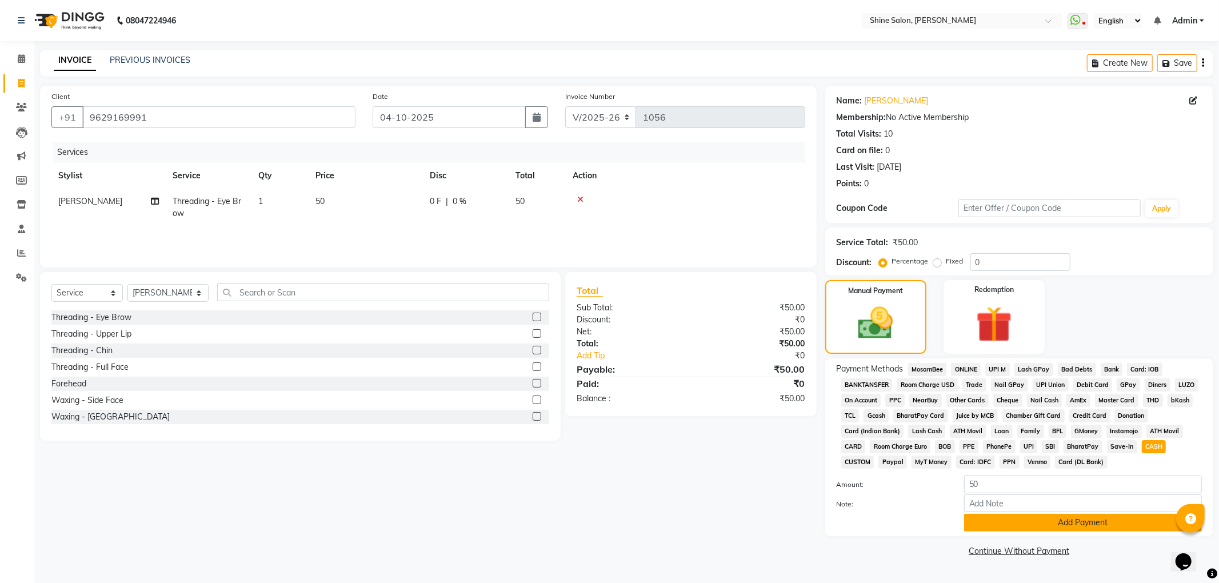
click at [1050, 524] on button "Add Payment" at bounding box center [1083, 523] width 238 height 18
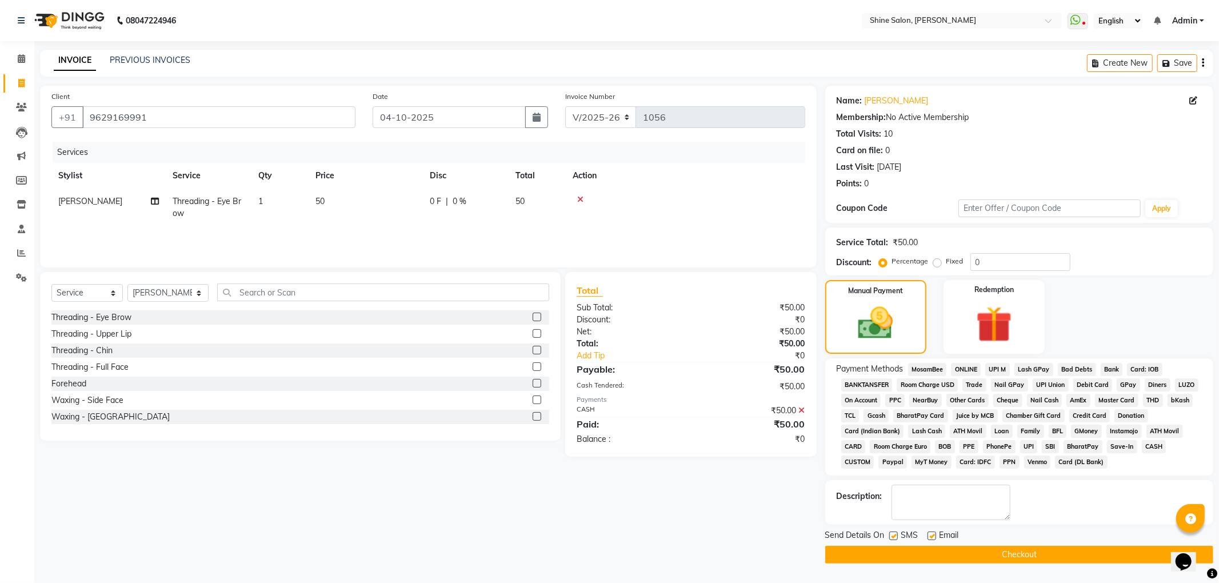
click at [1001, 555] on button "Checkout" at bounding box center [1020, 555] width 388 height 18
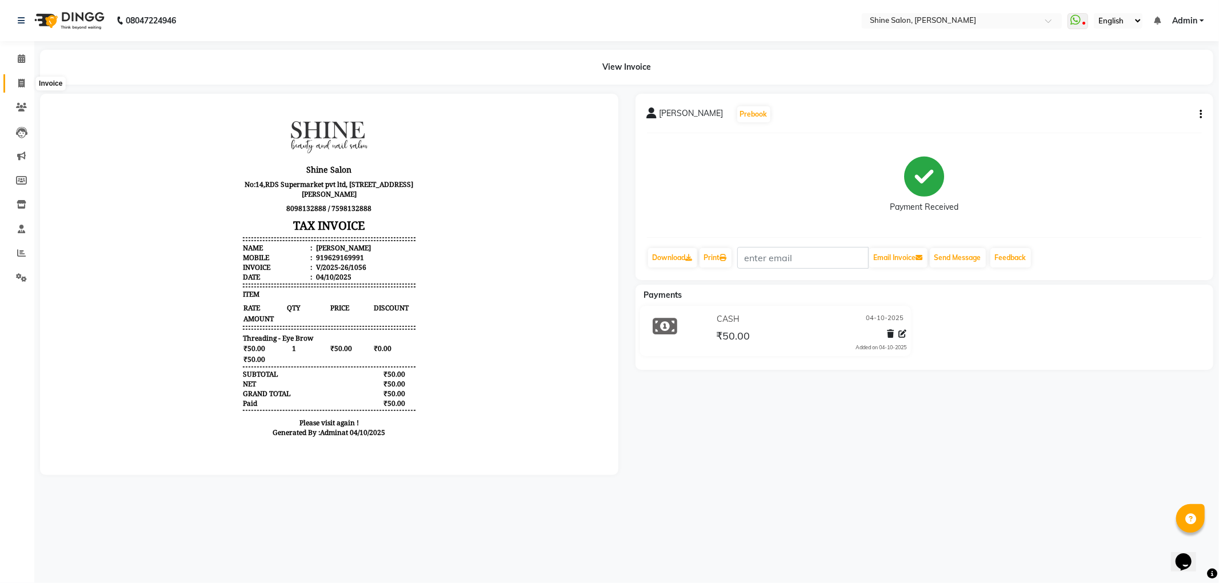
click at [21, 86] on icon at bounding box center [21, 83] width 6 height 9
select select "5324"
select select "service"
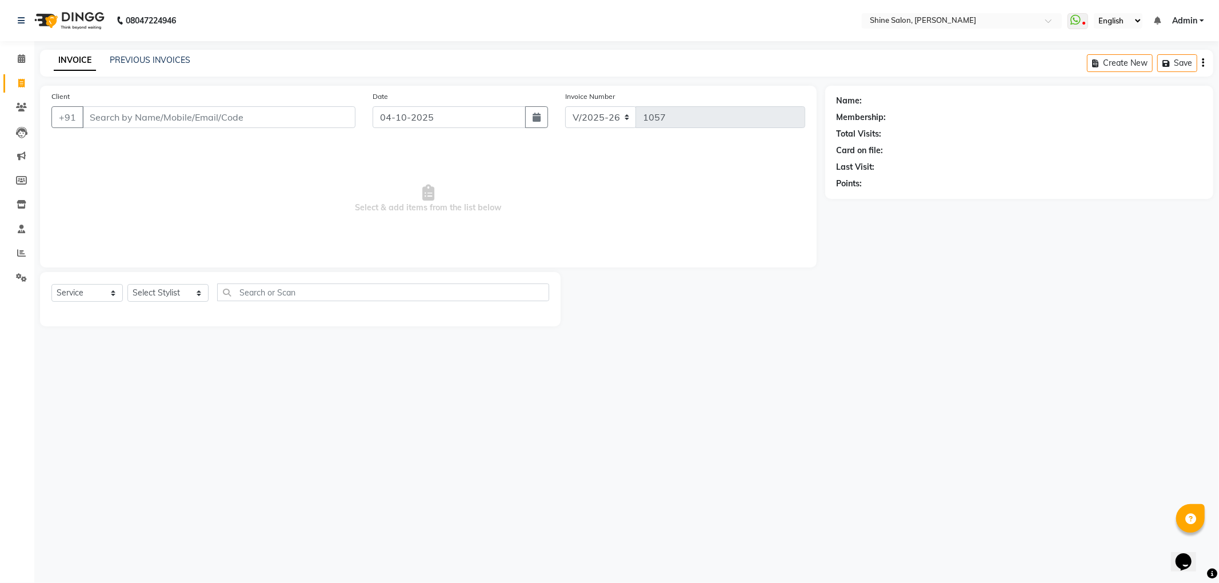
click at [222, 114] on input "Client" at bounding box center [218, 117] width 273 height 22
click at [224, 119] on input "Client" at bounding box center [218, 117] width 273 height 22
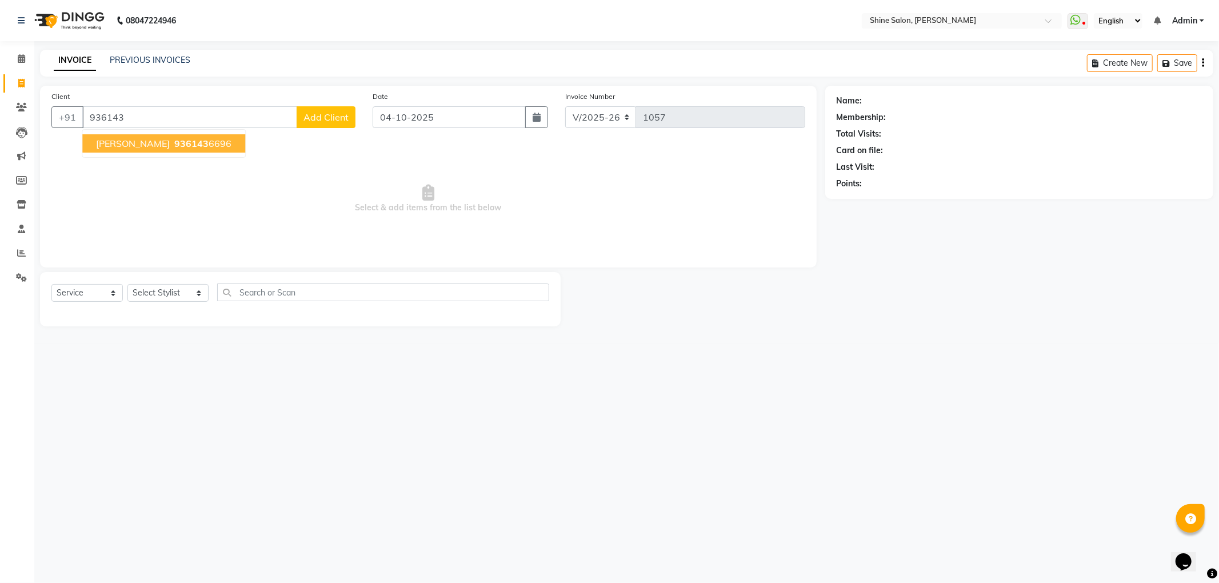
click at [107, 144] on span "Sanjana" at bounding box center [133, 143] width 74 height 11
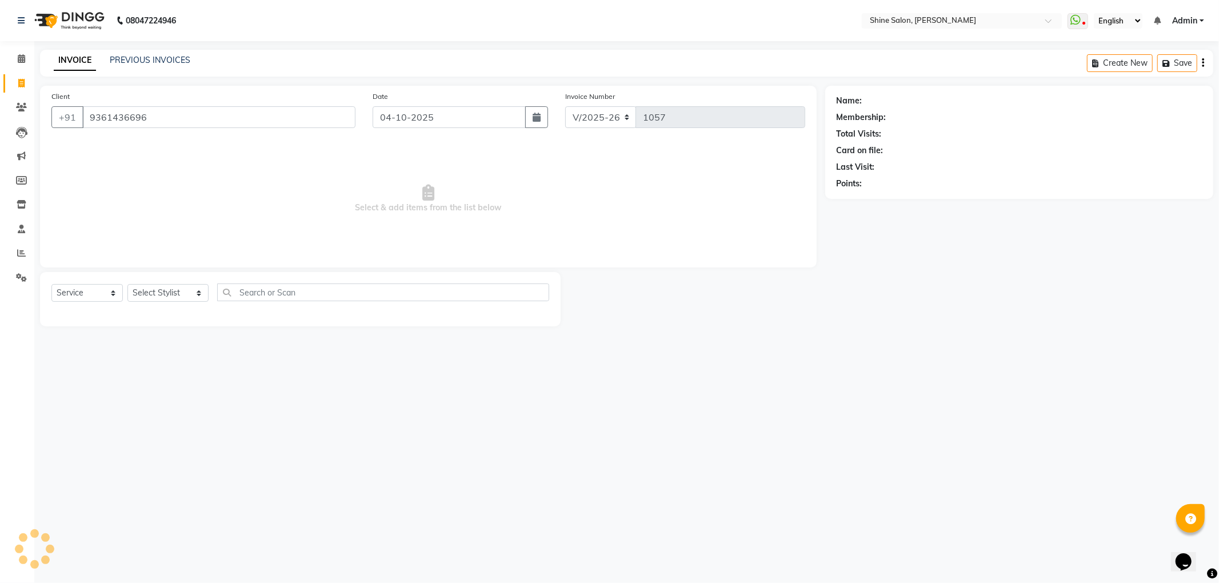
type input "9361436696"
click at [185, 293] on select "Select Stylist LULLU KAMEI Priyanaka USHA[HAIR AND BEAUTY]" at bounding box center [167, 293] width 81 height 18
select select "92598"
click at [127, 284] on select "Select Stylist LULLU KAMEI Priyanaka USHA[HAIR AND BEAUTY]" at bounding box center [167, 293] width 81 height 18
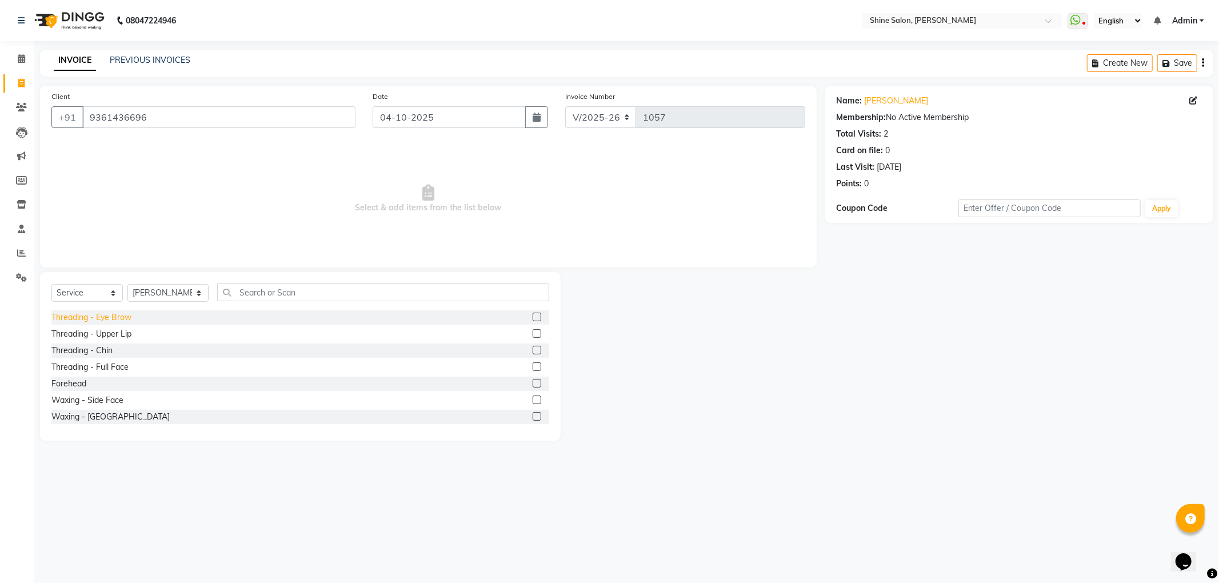
click at [71, 318] on div "Threading - Eye Brow" at bounding box center [91, 318] width 80 height 12
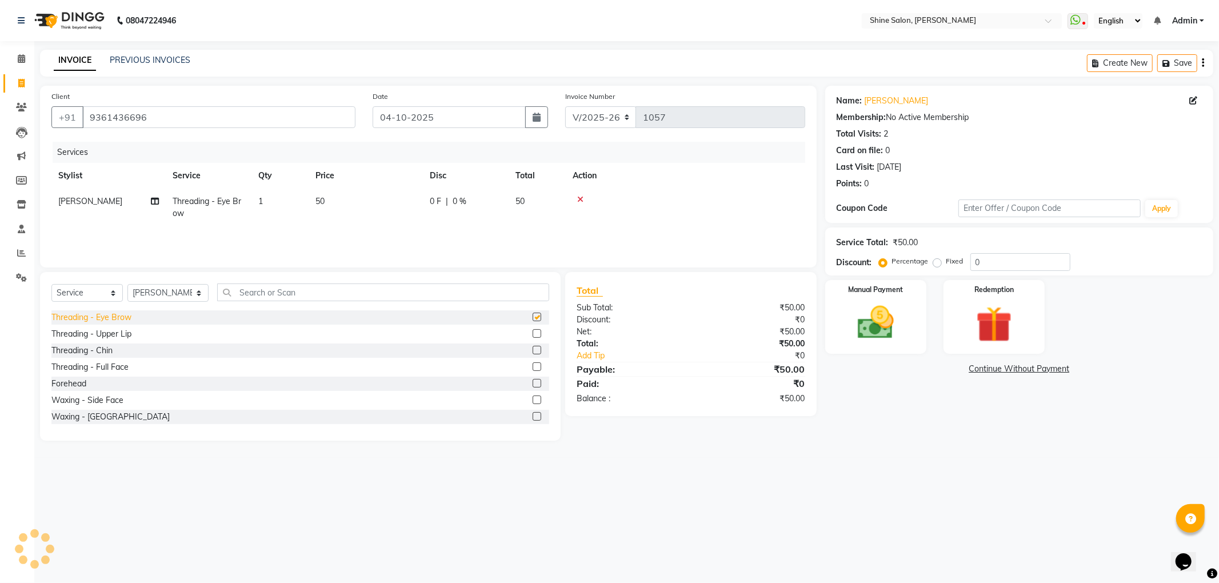
checkbox input "false"
click at [196, 290] on select "Select Stylist LULLU KAMEI Priyanaka USHA[HAIR AND BEAUTY]" at bounding box center [167, 293] width 81 height 18
select select "35837"
click at [127, 284] on select "Select Stylist LULLU KAMEI Priyanaka USHA[HAIR AND BEAUTY]" at bounding box center [167, 293] width 81 height 18
click at [122, 316] on div "Threading - Eye Brow" at bounding box center [91, 318] width 80 height 12
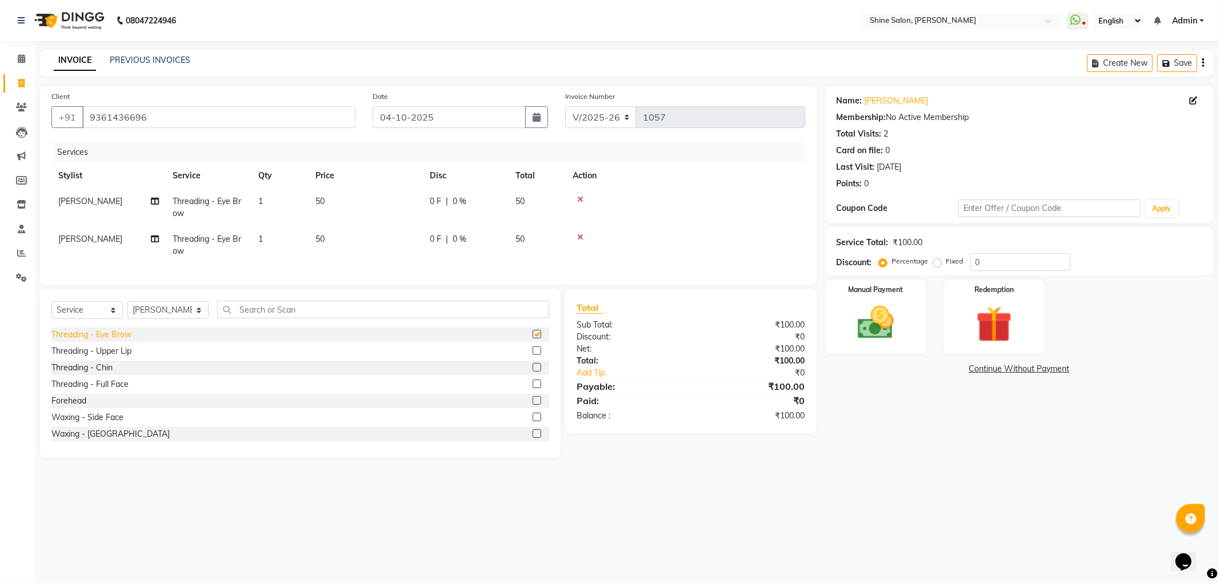
checkbox input "false"
click at [885, 333] on img at bounding box center [876, 322] width 61 height 43
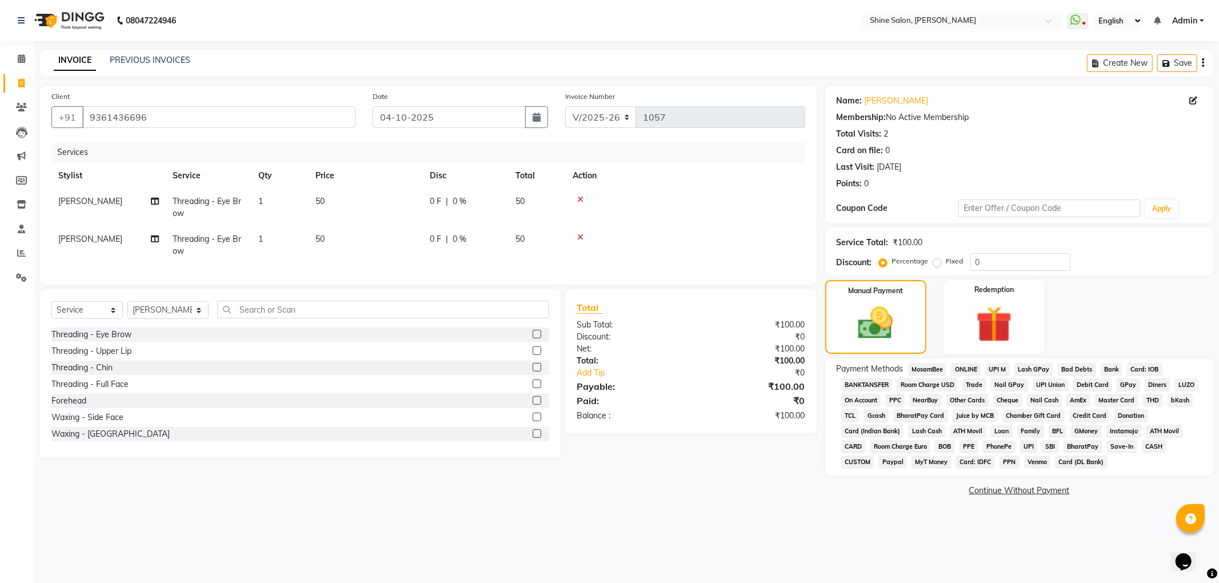
click at [1158, 444] on span "CASH" at bounding box center [1154, 446] width 25 height 13
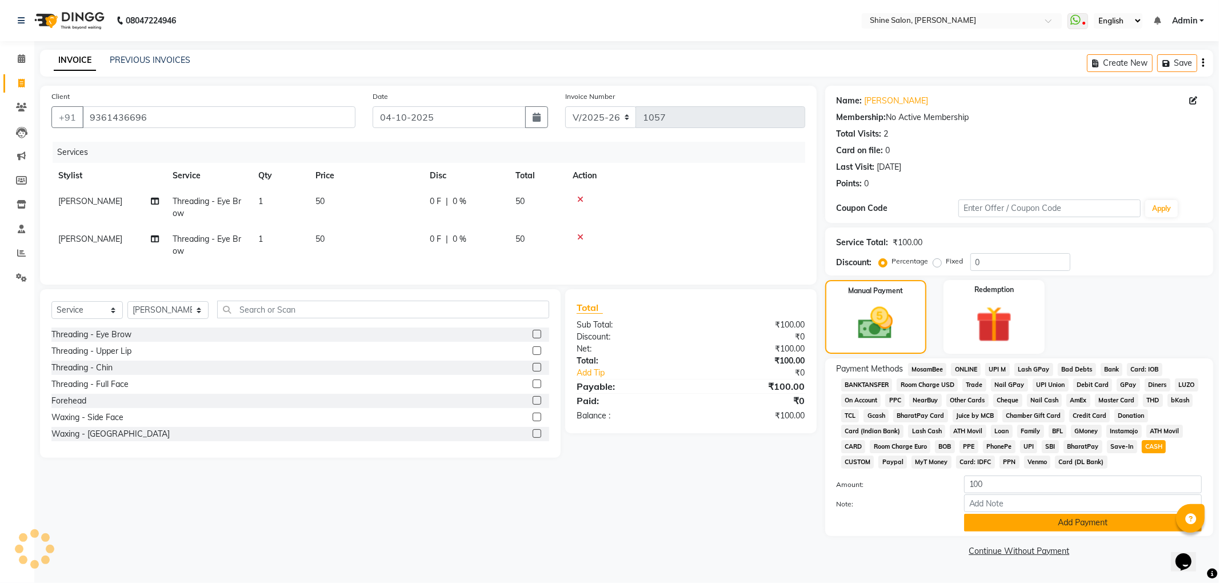
click at [1110, 525] on button "Add Payment" at bounding box center [1083, 523] width 238 height 18
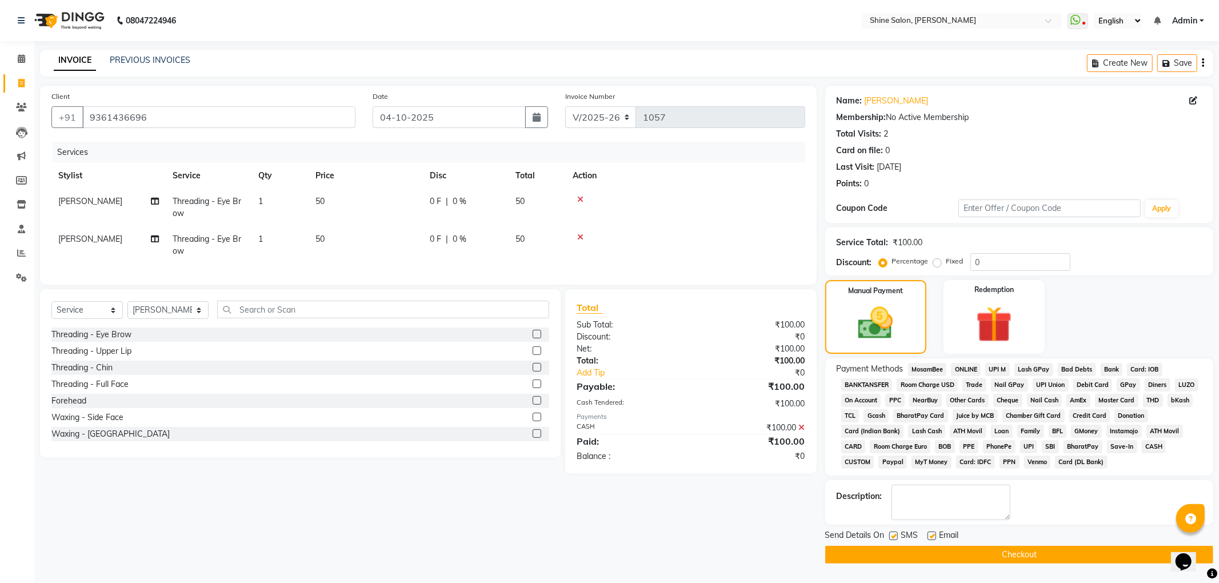
click at [1048, 560] on button "Checkout" at bounding box center [1020, 555] width 388 height 18
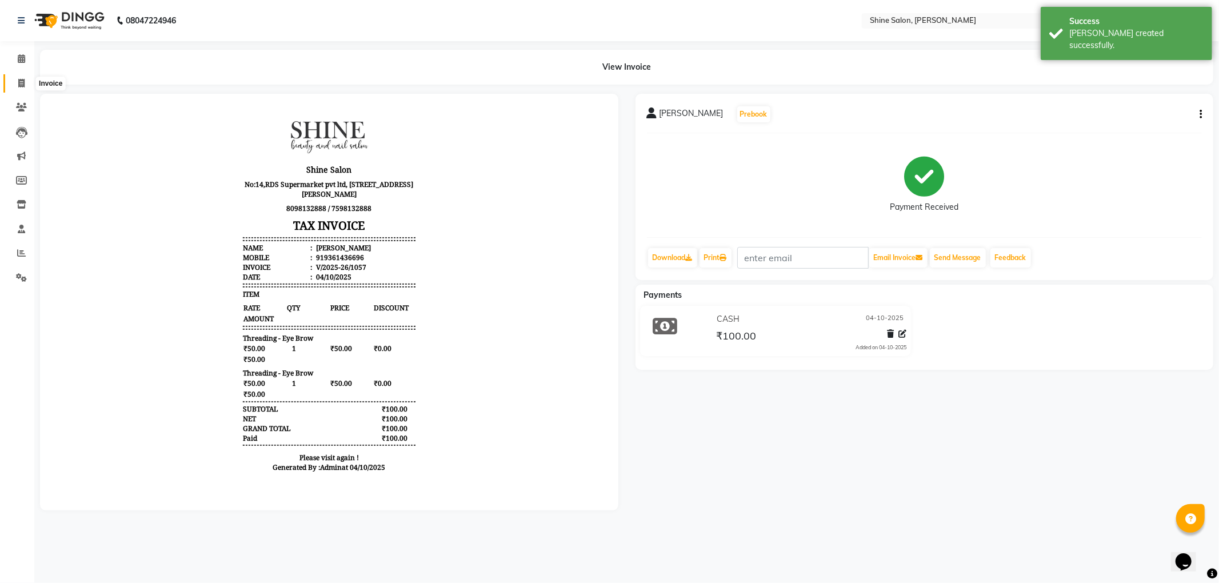
click at [17, 83] on span at bounding box center [21, 83] width 20 height 13
select select "service"
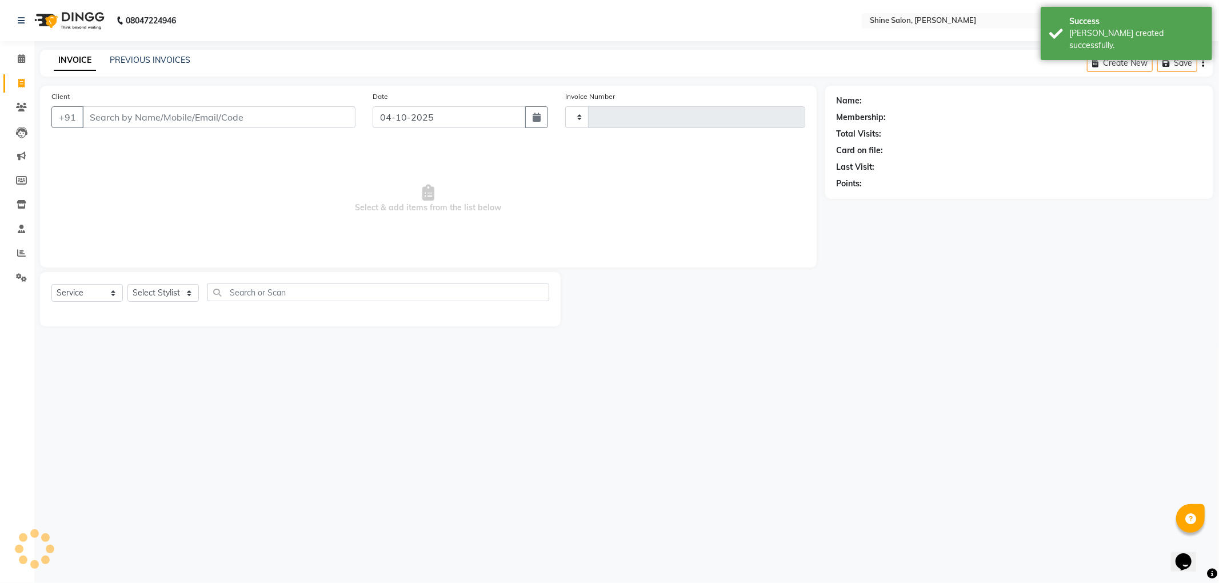
type input "1058"
select select "5324"
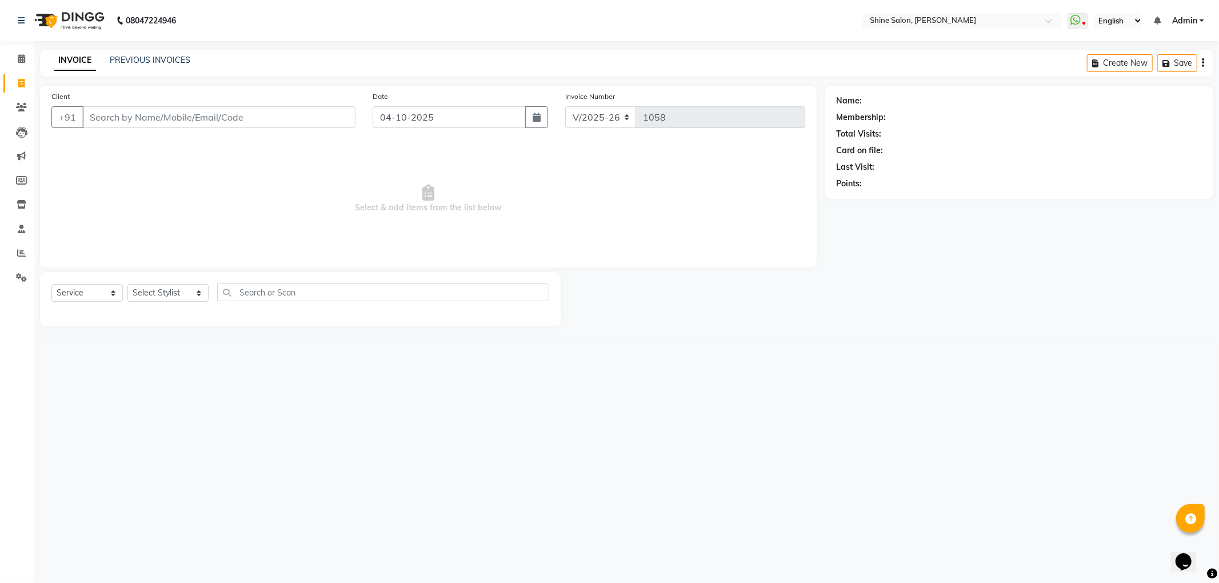
click at [200, 114] on input "Client" at bounding box center [218, 117] width 273 height 22
click at [206, 113] on input "Client" at bounding box center [218, 117] width 273 height 22
type input "9500165844"
click at [343, 125] on button "Add Client" at bounding box center [326, 117] width 59 height 22
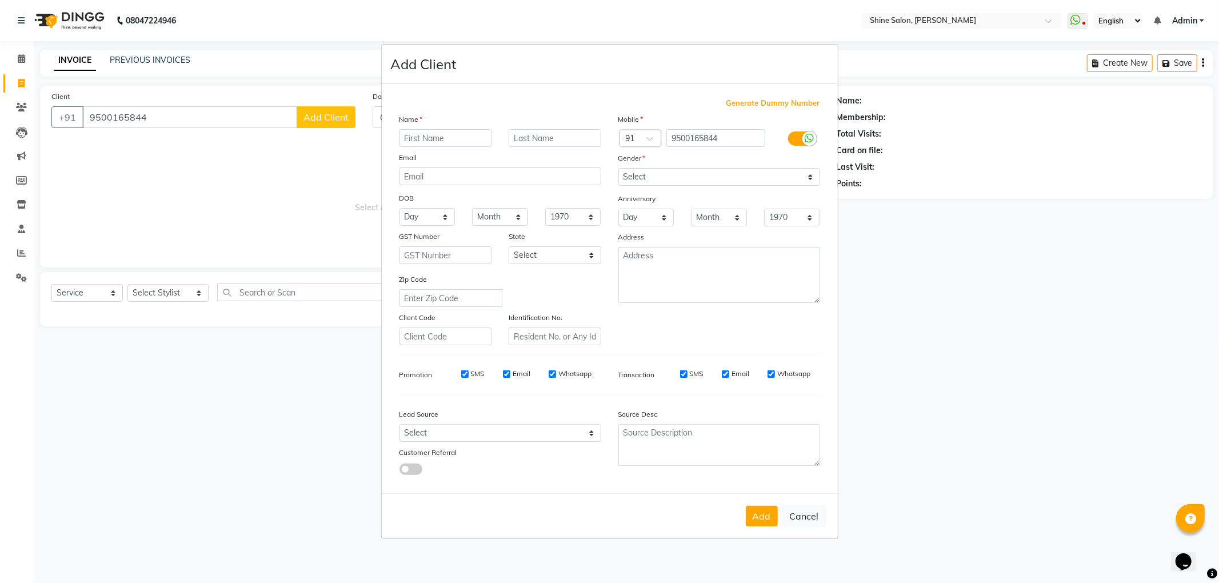
click at [422, 140] on input "text" at bounding box center [446, 138] width 93 height 18
click at [410, 137] on input "haritha" at bounding box center [446, 138] width 93 height 18
type input "Haritha"
click at [654, 172] on select "Select Male Female Other Prefer Not To Say" at bounding box center [720, 177] width 202 height 18
select select "female"
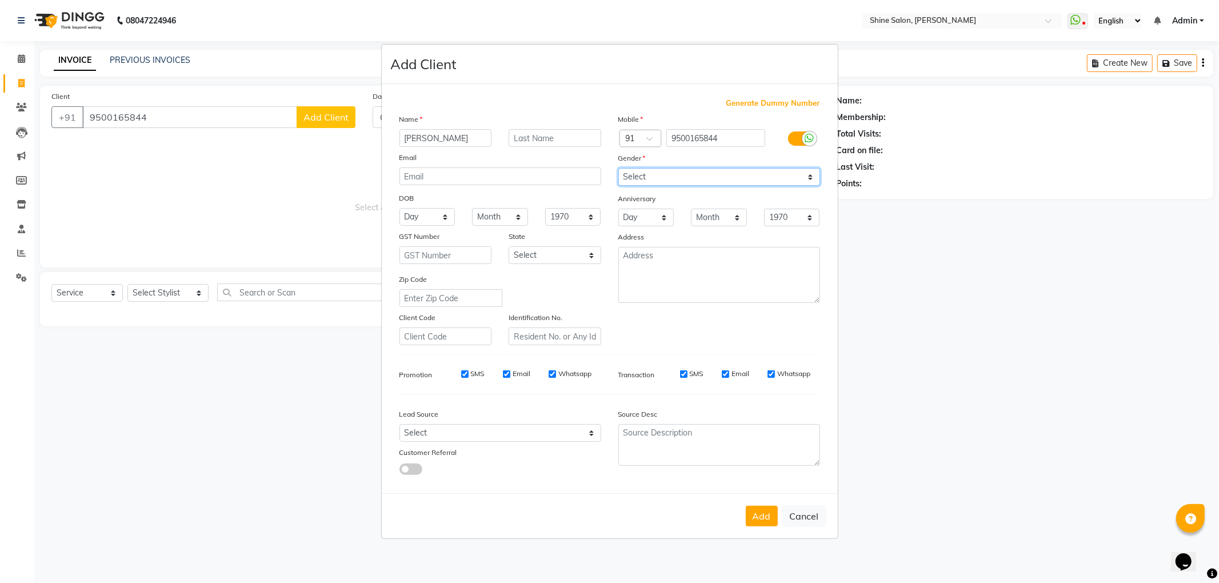
click at [619, 169] on select "Select Male Female Other Prefer Not To Say" at bounding box center [720, 177] width 202 height 18
click at [767, 511] on button "Add" at bounding box center [762, 516] width 32 height 21
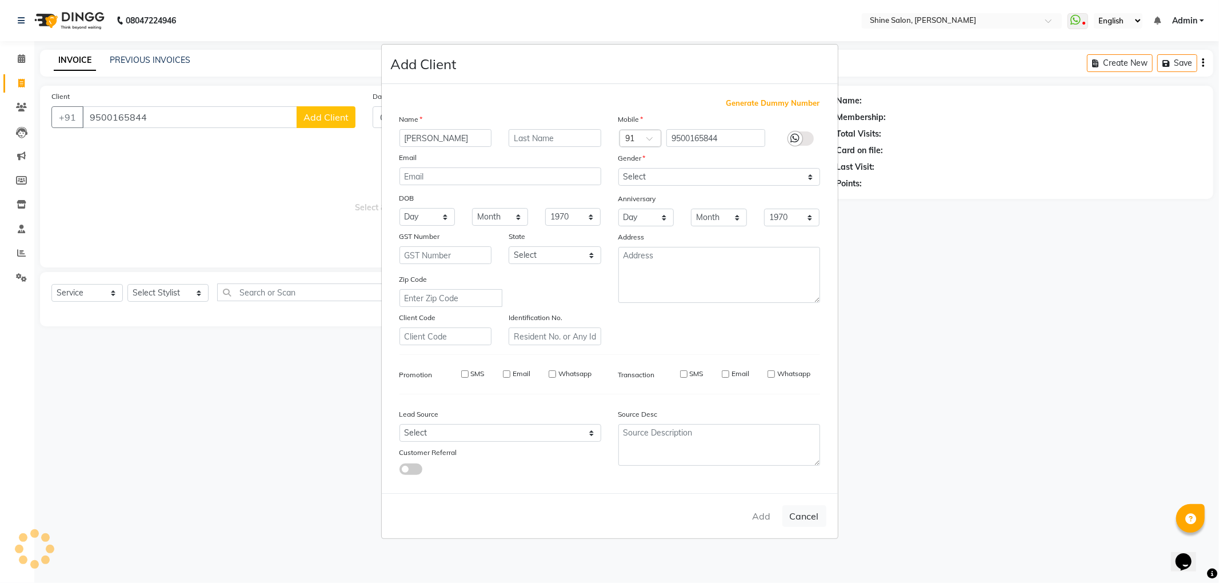
select select
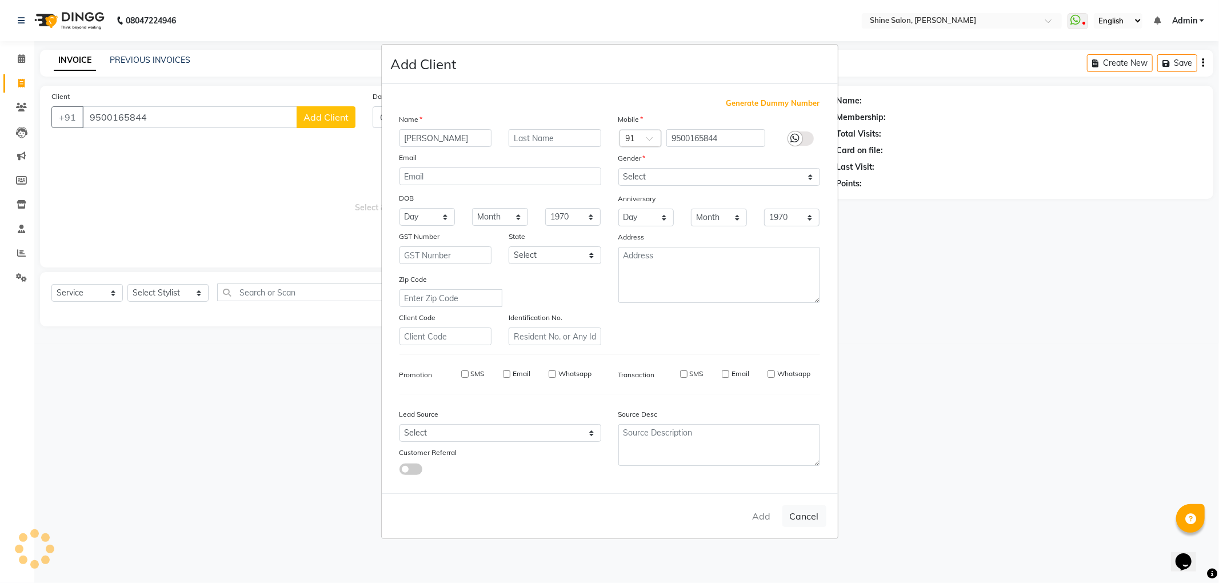
select select
checkbox input "false"
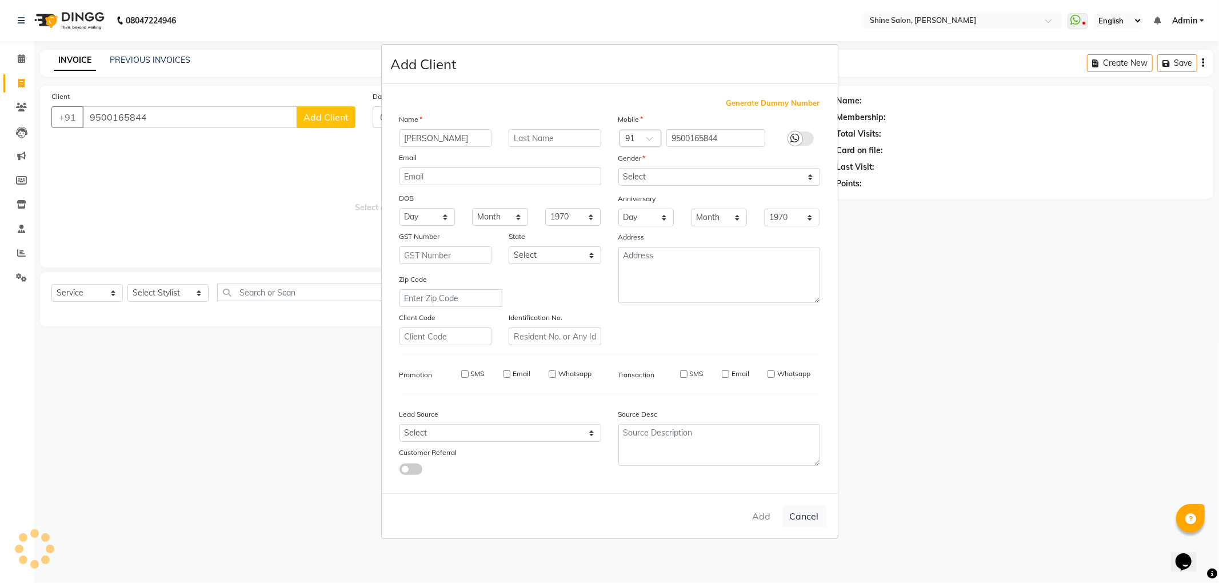
checkbox input "false"
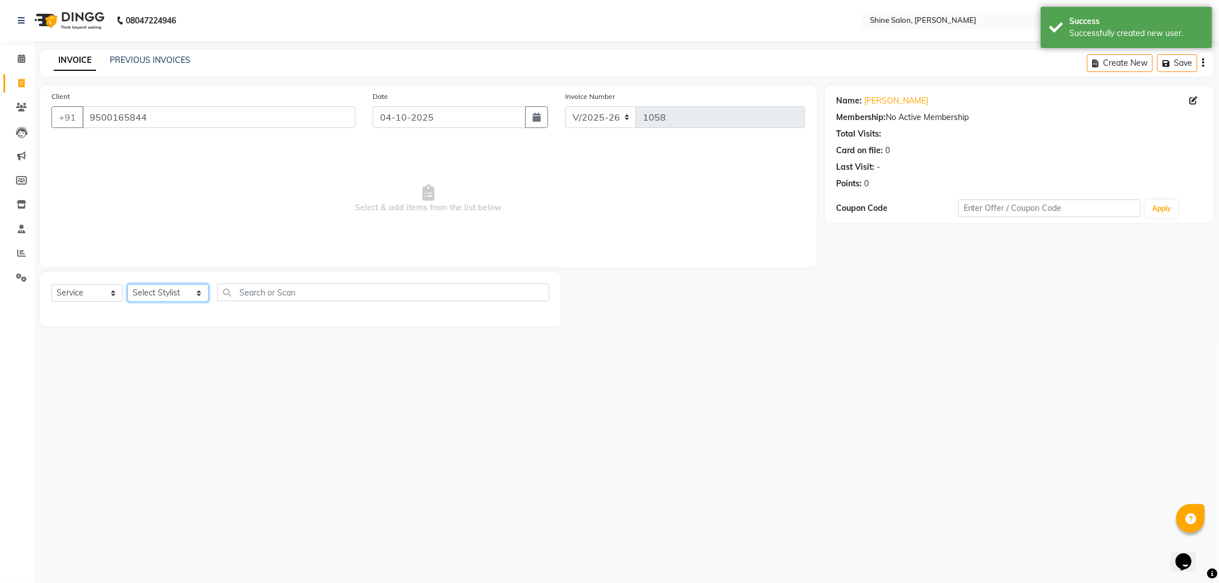
click at [186, 298] on select "Select Stylist LULLU KAMEI Priyanaka USHA[HAIR AND BEAUTY]" at bounding box center [167, 293] width 81 height 18
select select "92598"
click at [127, 284] on select "Select Stylist LULLU KAMEI Priyanaka USHA[HAIR AND BEAUTY]" at bounding box center [167, 293] width 81 height 18
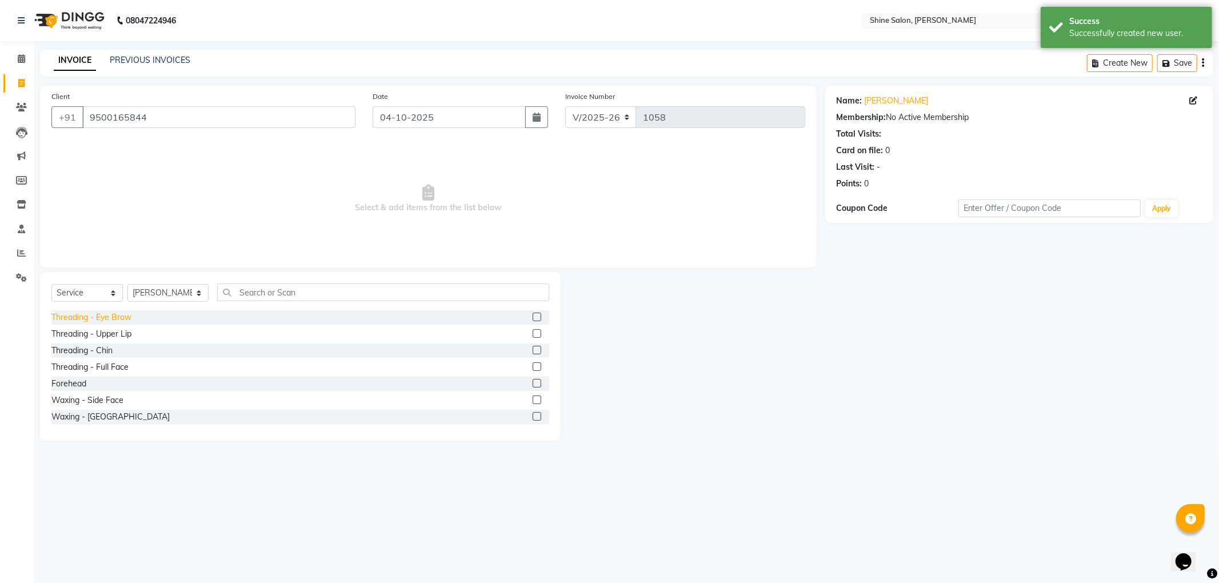
click at [101, 316] on div "Threading - Eye Brow" at bounding box center [91, 318] width 80 height 12
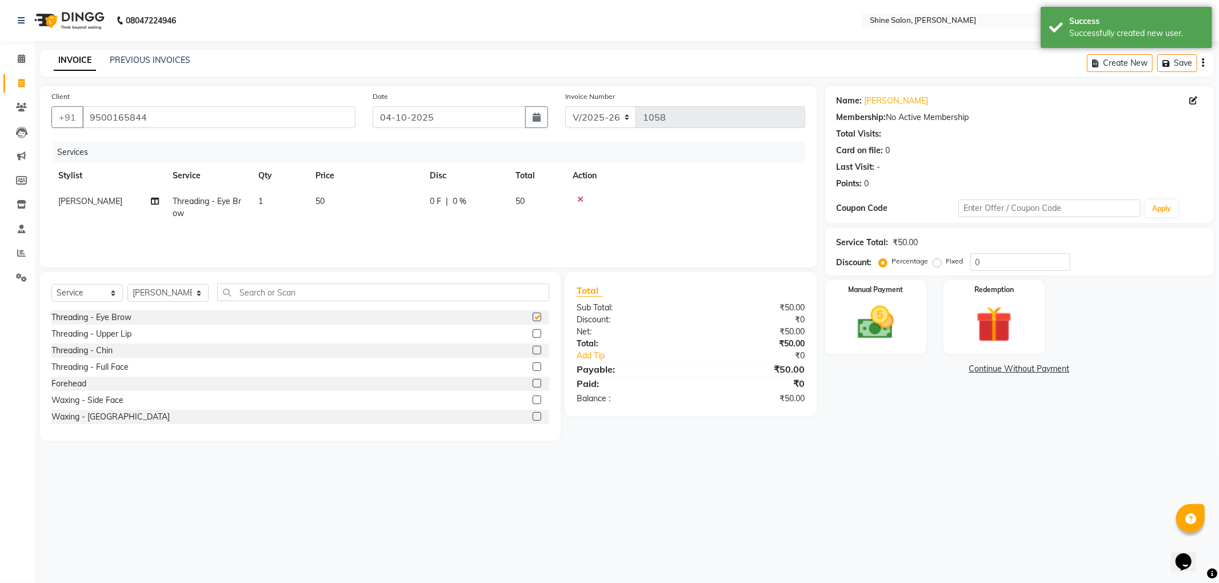
checkbox input "false"
click at [103, 336] on div "Threading - Upper Lip" at bounding box center [91, 334] width 80 height 12
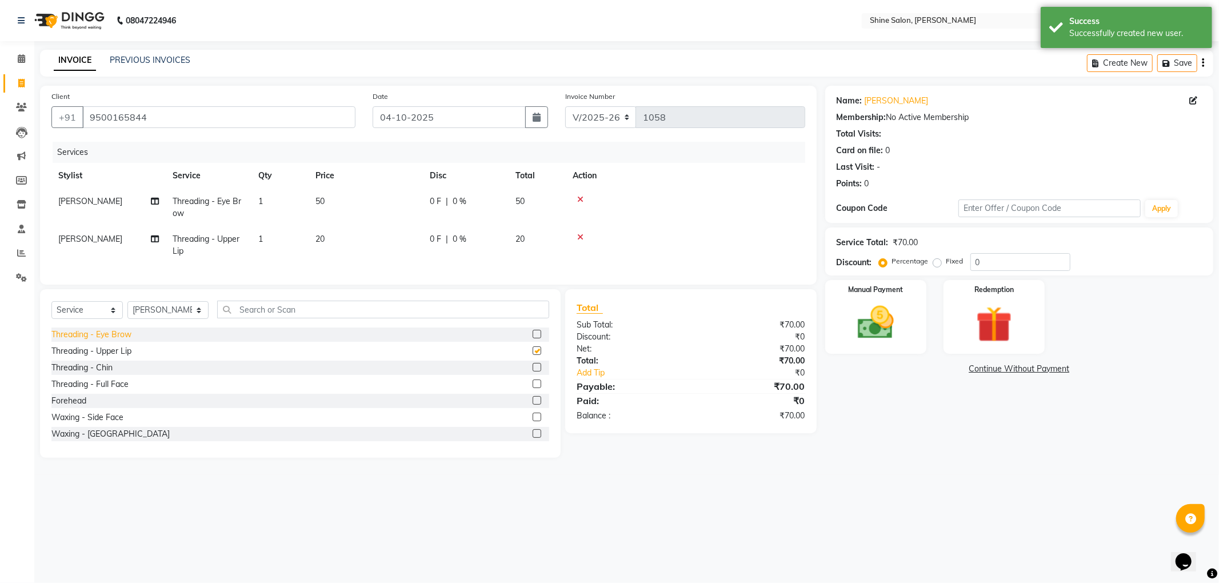
checkbox input "false"
click at [104, 374] on div "Threading - Chin" at bounding box center [81, 368] width 61 height 12
checkbox input "false"
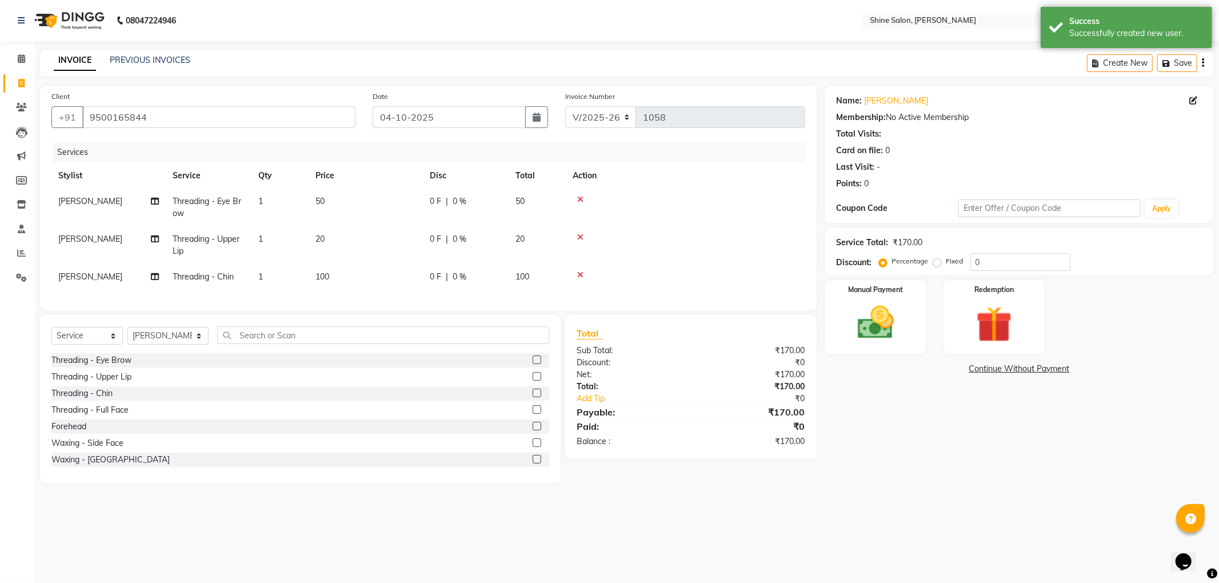
click at [348, 273] on td "100" at bounding box center [366, 277] width 114 height 26
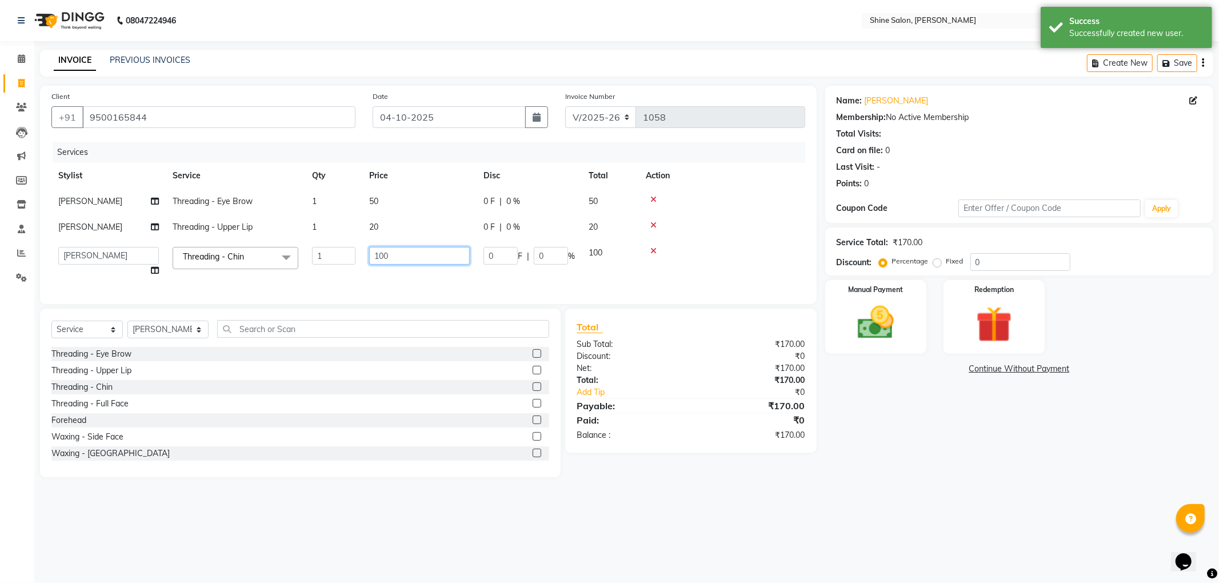
click at [408, 258] on input "100" at bounding box center [419, 256] width 101 height 18
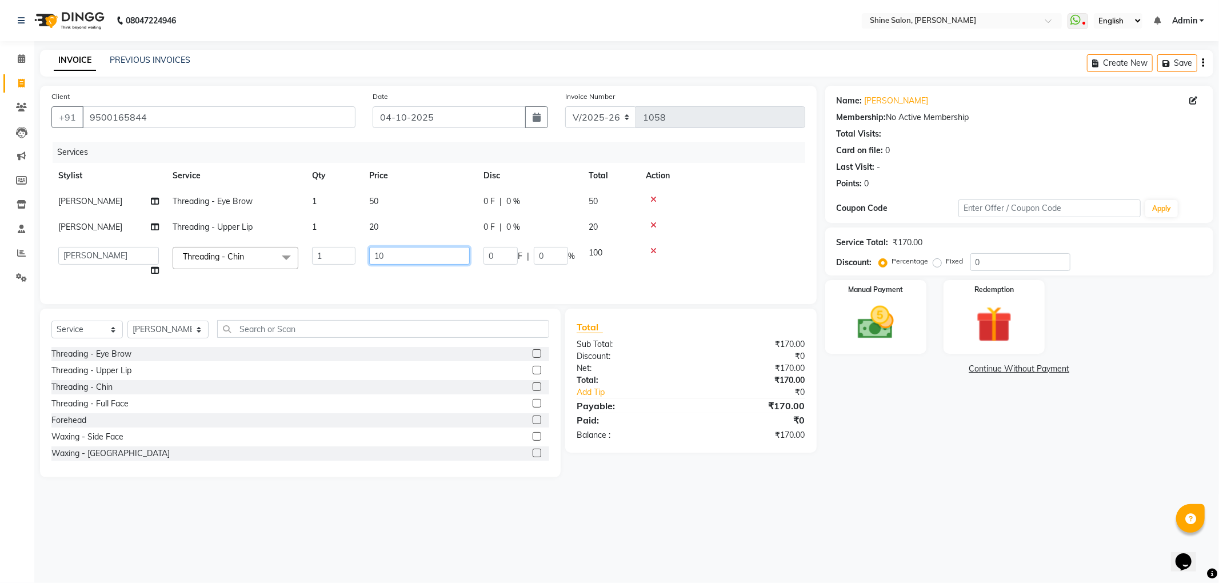
type input "1"
type input "30"
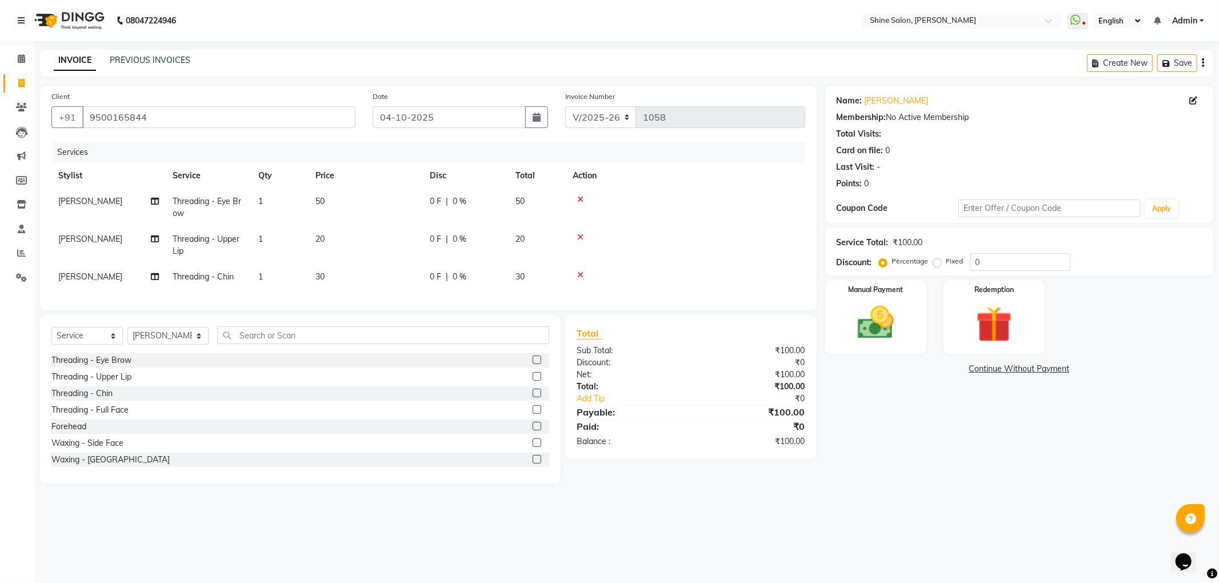
click at [764, 255] on tbody "LULLU KAMEI Threading - Eye Brow 1 50 0 F | 0 % 50 LULLU KAMEI Threading - Uppe…" at bounding box center [428, 239] width 754 height 101
click at [883, 327] on img at bounding box center [876, 322] width 61 height 43
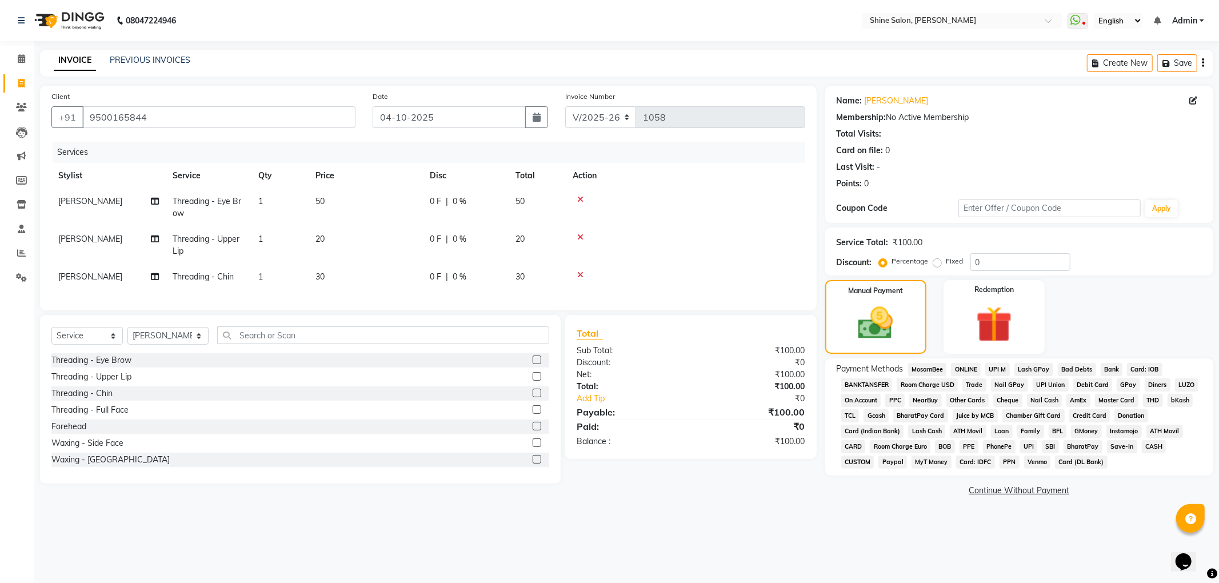
click at [1126, 382] on span "GPay" at bounding box center [1128, 384] width 23 height 13
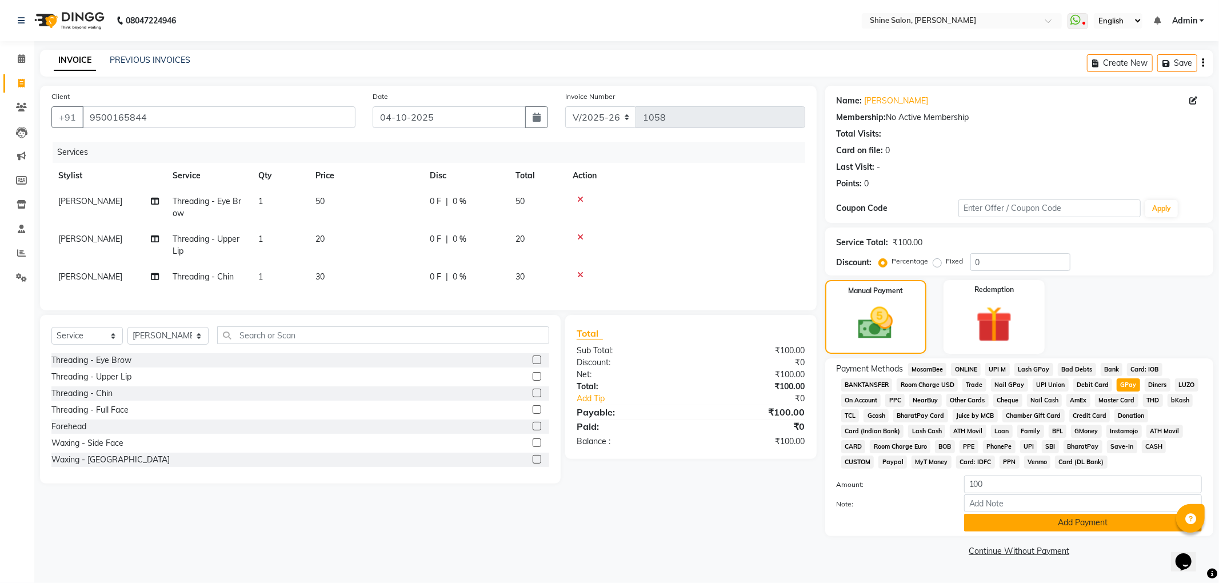
click at [1085, 523] on button "Add Payment" at bounding box center [1083, 523] width 238 height 18
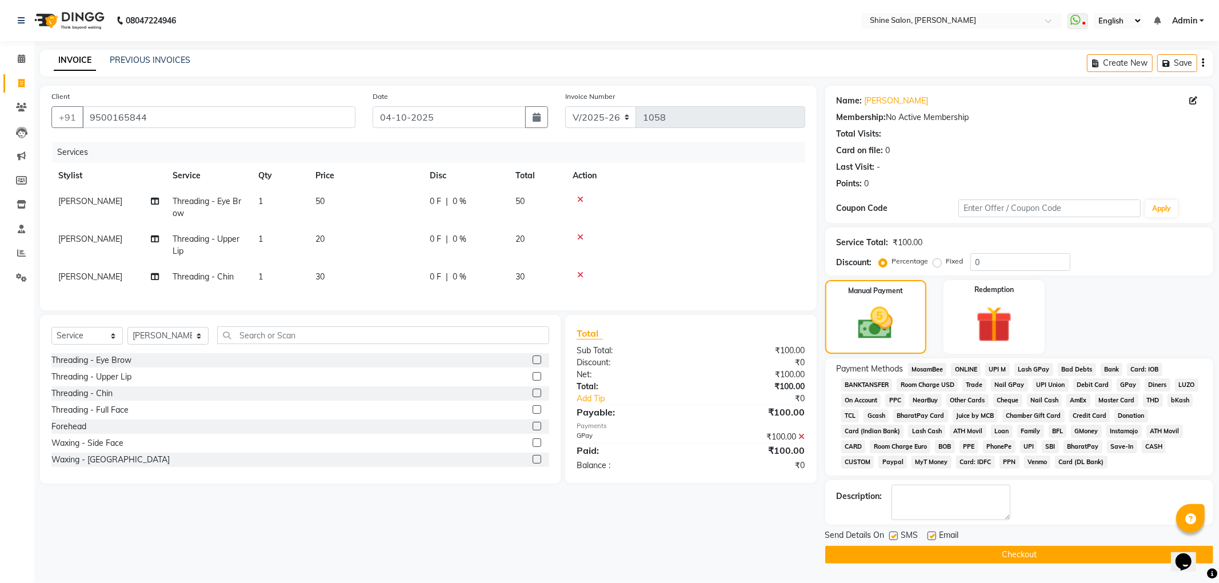
click at [979, 557] on button "Checkout" at bounding box center [1020, 555] width 388 height 18
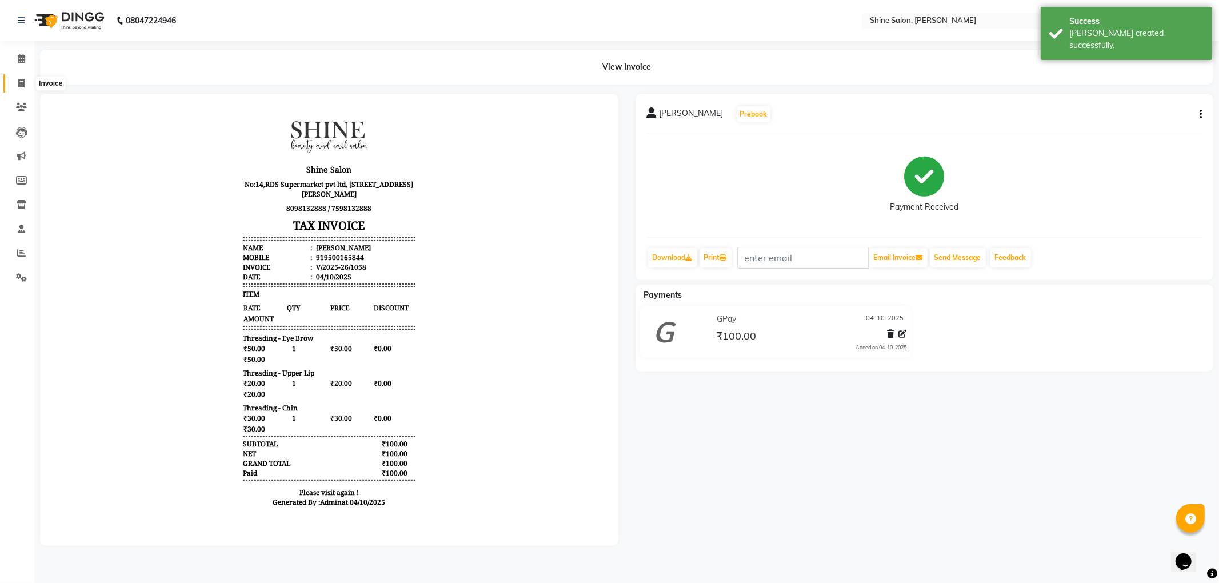
click at [19, 83] on icon at bounding box center [21, 83] width 6 height 9
select select "service"
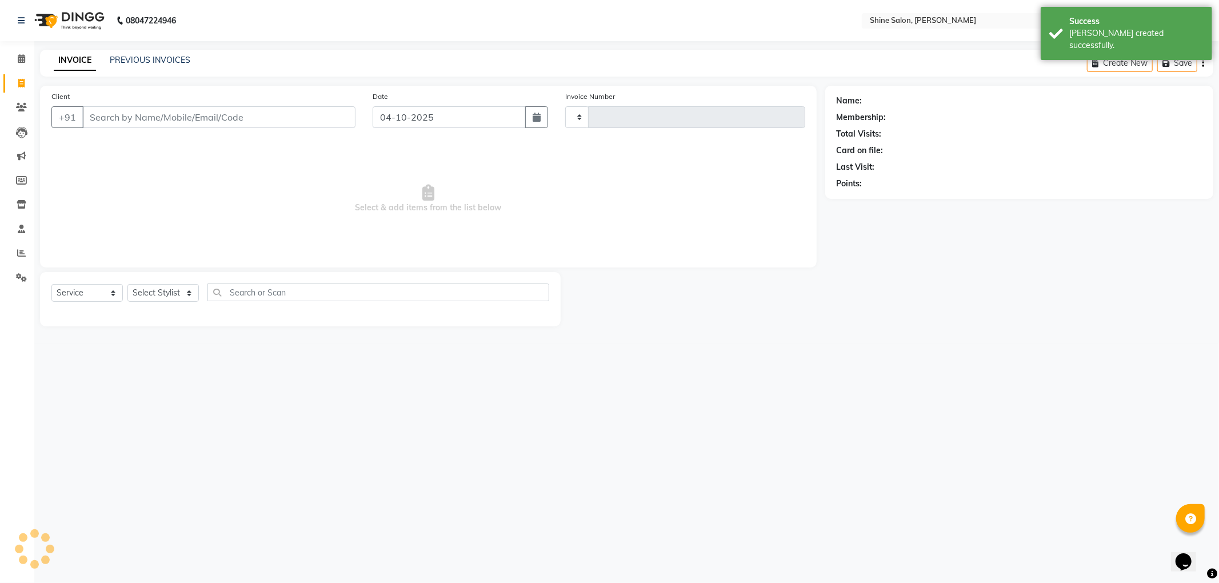
type input "1059"
select select "5324"
click at [151, 58] on link "PREVIOUS INVOICES" at bounding box center [150, 60] width 81 height 10
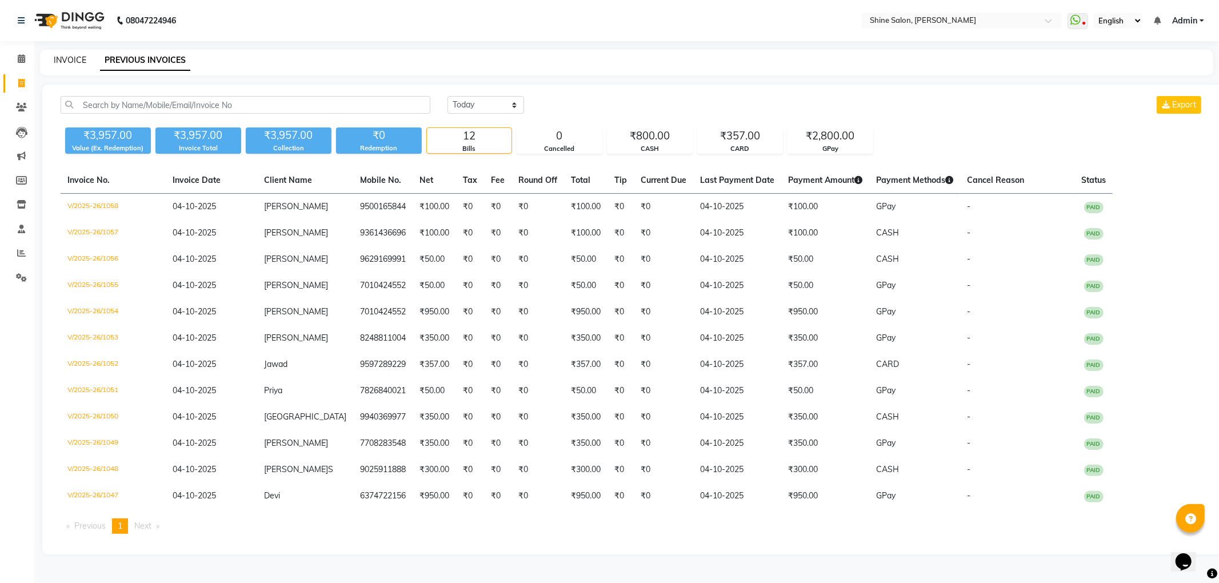
click at [69, 58] on link "INVOICE" at bounding box center [70, 60] width 33 height 10
select select "5324"
select select "service"
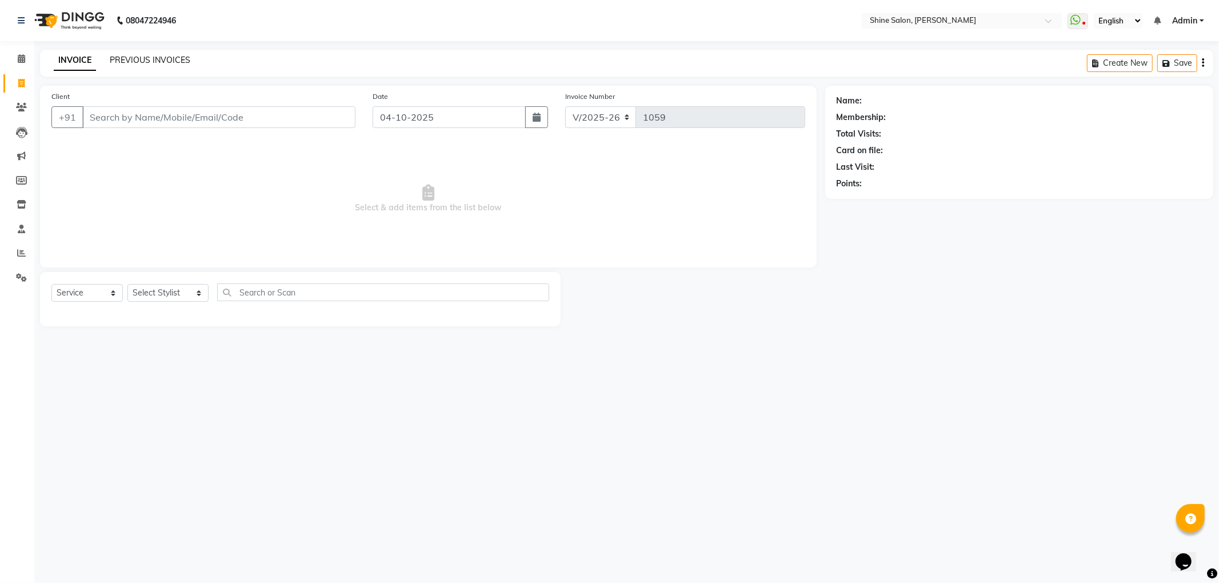
click at [170, 60] on link "PREVIOUS INVOICES" at bounding box center [150, 60] width 81 height 10
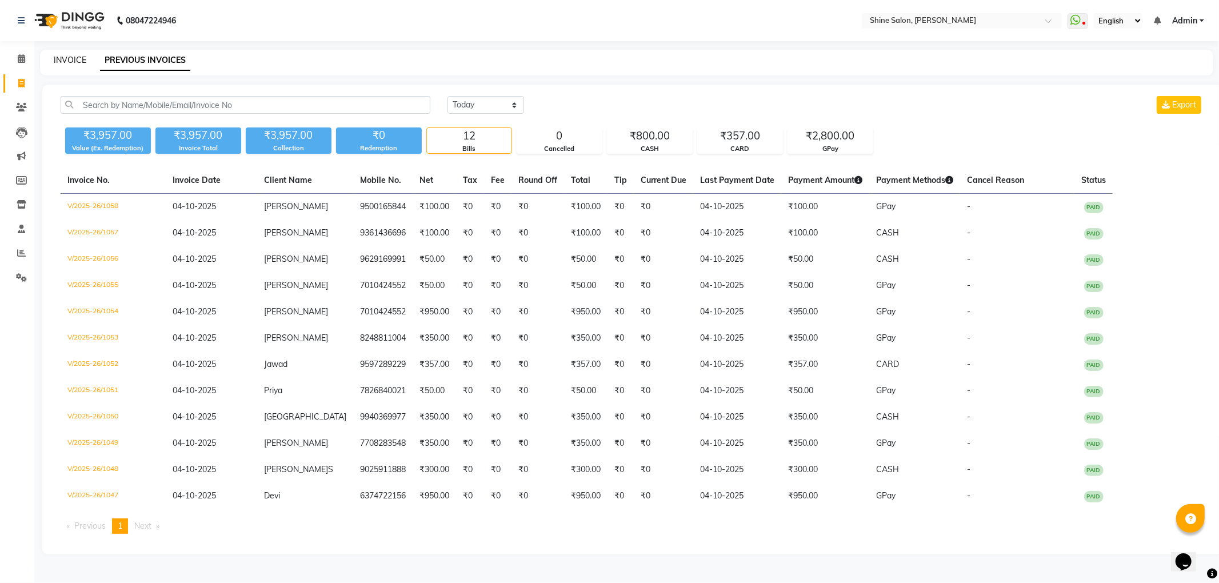
click at [71, 60] on link "INVOICE" at bounding box center [70, 60] width 33 height 10
select select "service"
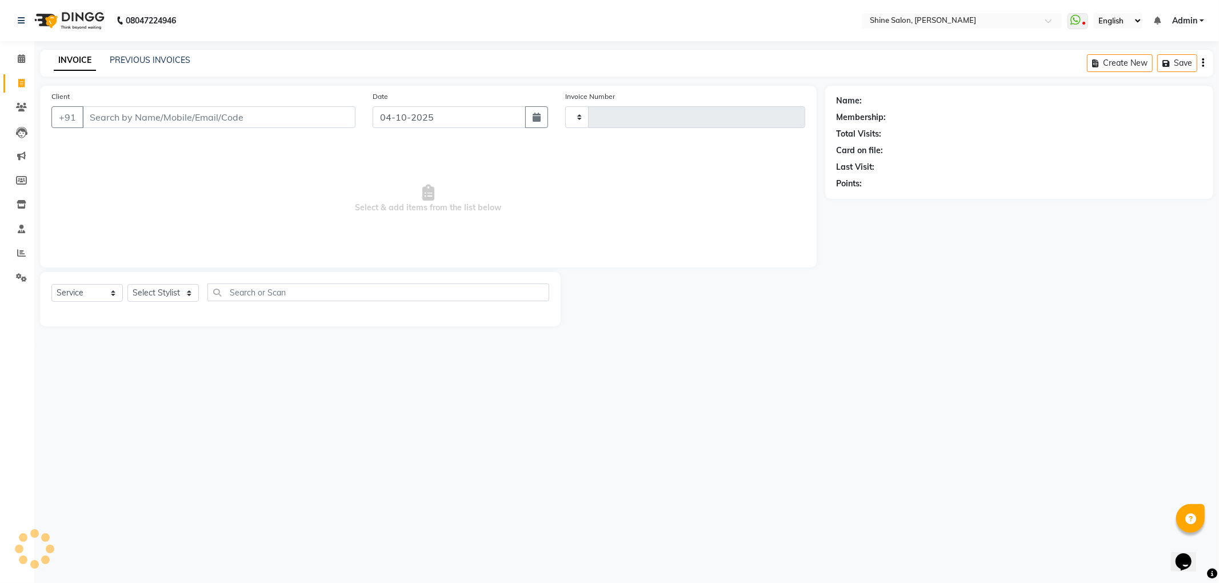
type input "1059"
select select "5324"
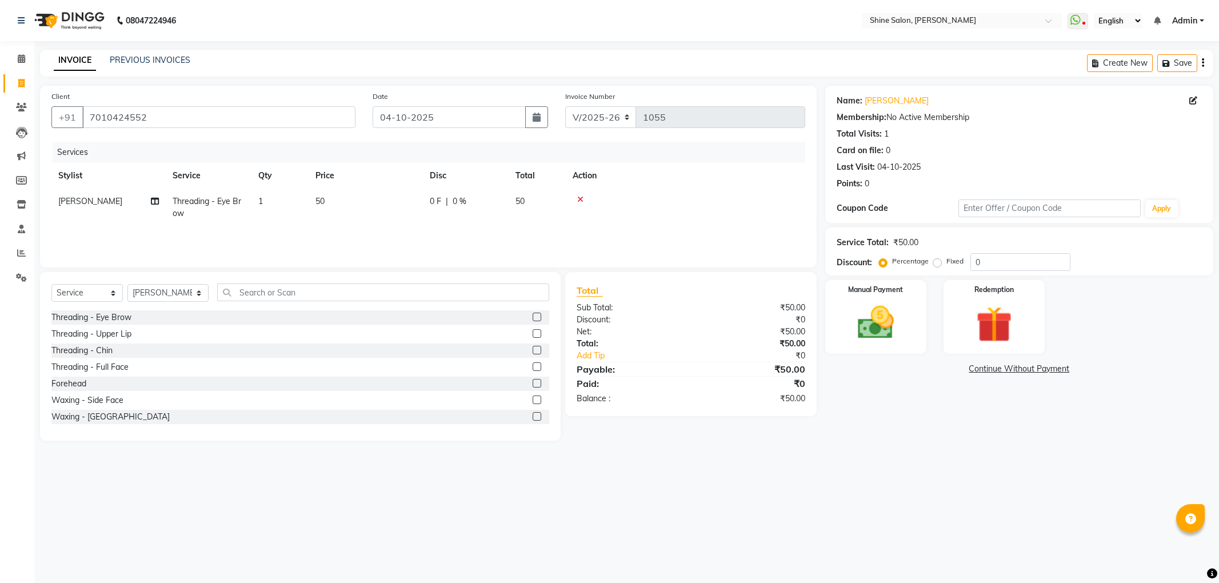
select select "5324"
select select "service"
select select "92598"
click at [19, 249] on icon at bounding box center [21, 253] width 9 height 9
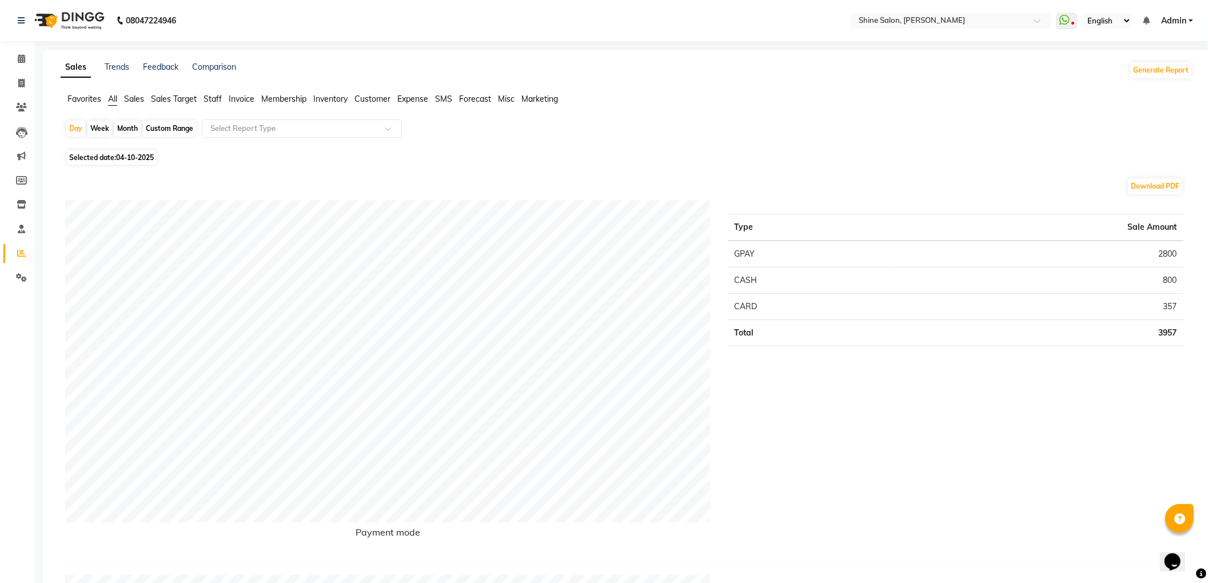
click at [129, 129] on div "Month" at bounding box center [127, 129] width 26 height 16
select select "10"
select select "2025"
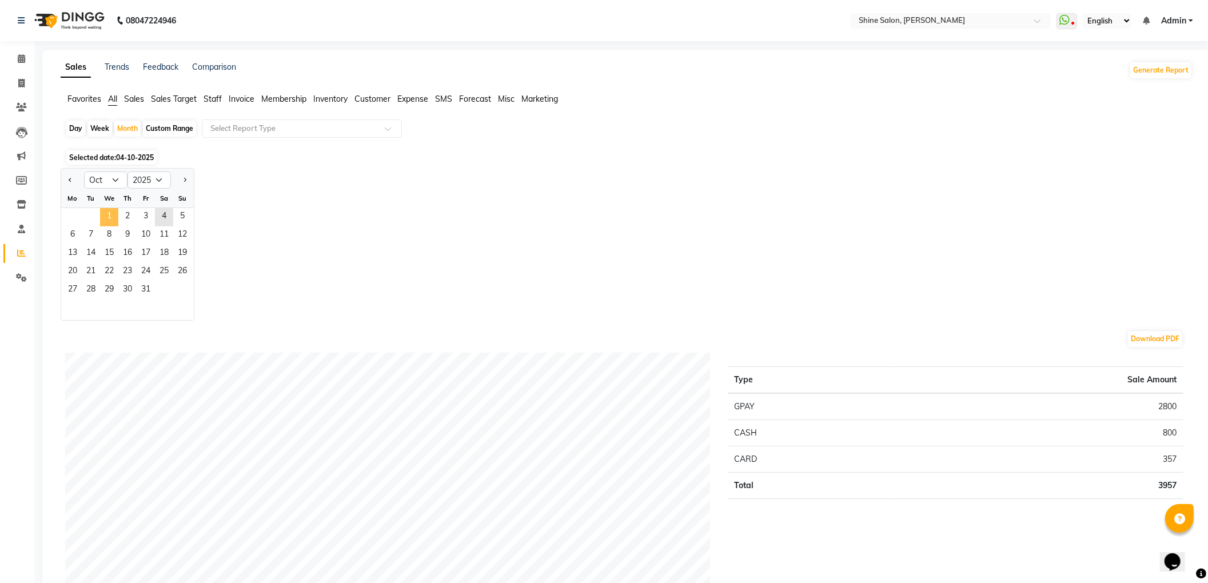
click at [110, 217] on span "1" at bounding box center [109, 217] width 18 height 18
